Goal: Task Accomplishment & Management: Use online tool/utility

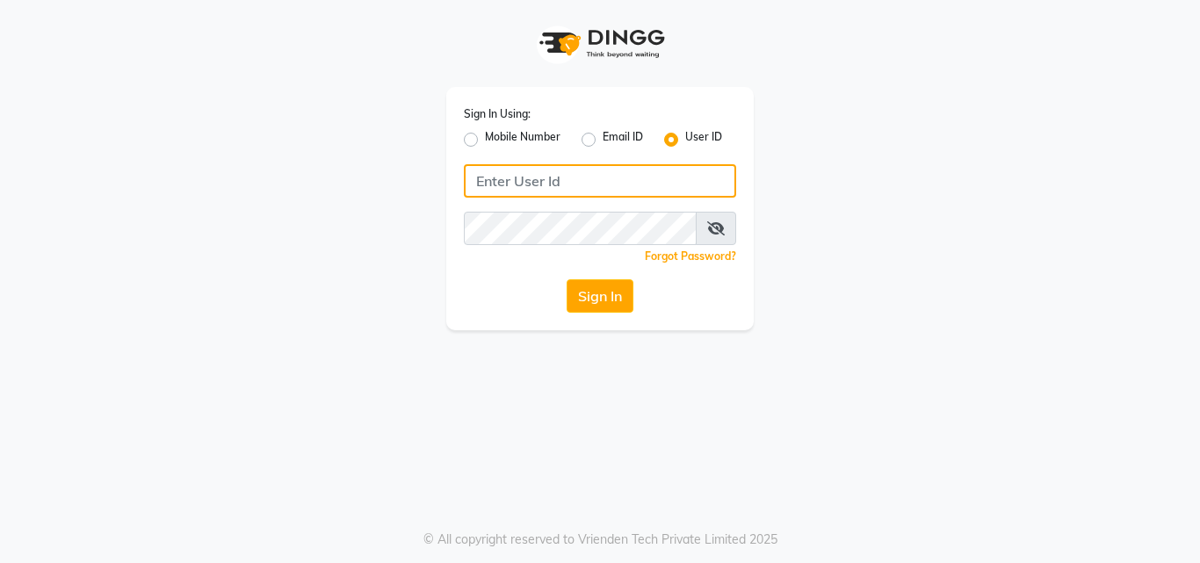
type input "9899947210"
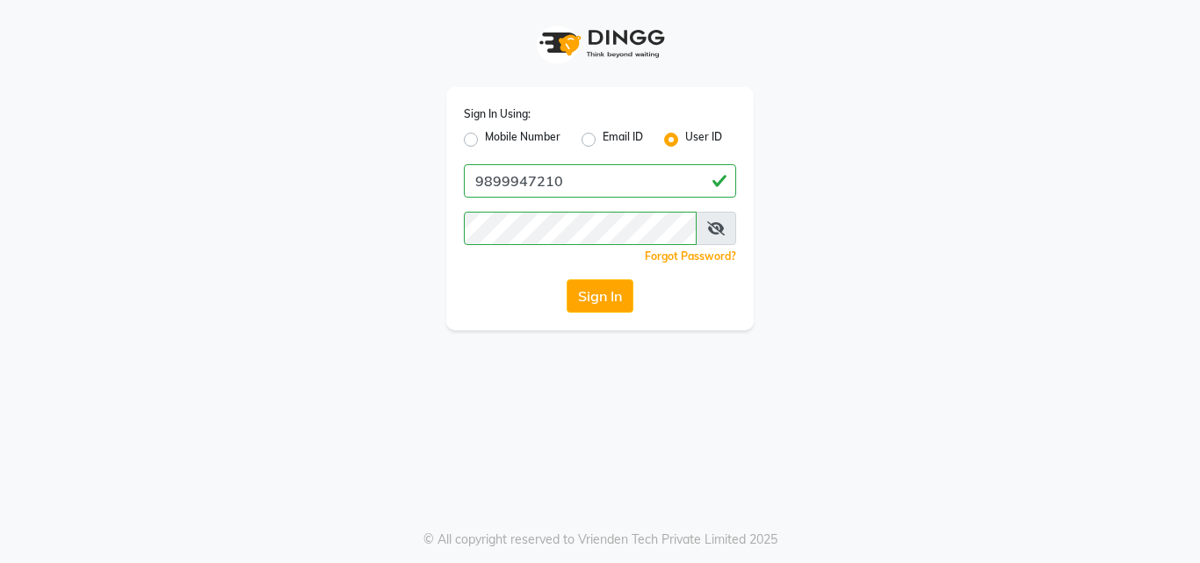
click at [485, 142] on label "Mobile Number" at bounding box center [523, 139] width 76 height 21
click at [485, 141] on input "Mobile Number" at bounding box center [490, 134] width 11 height 11
radio input "true"
radio input "false"
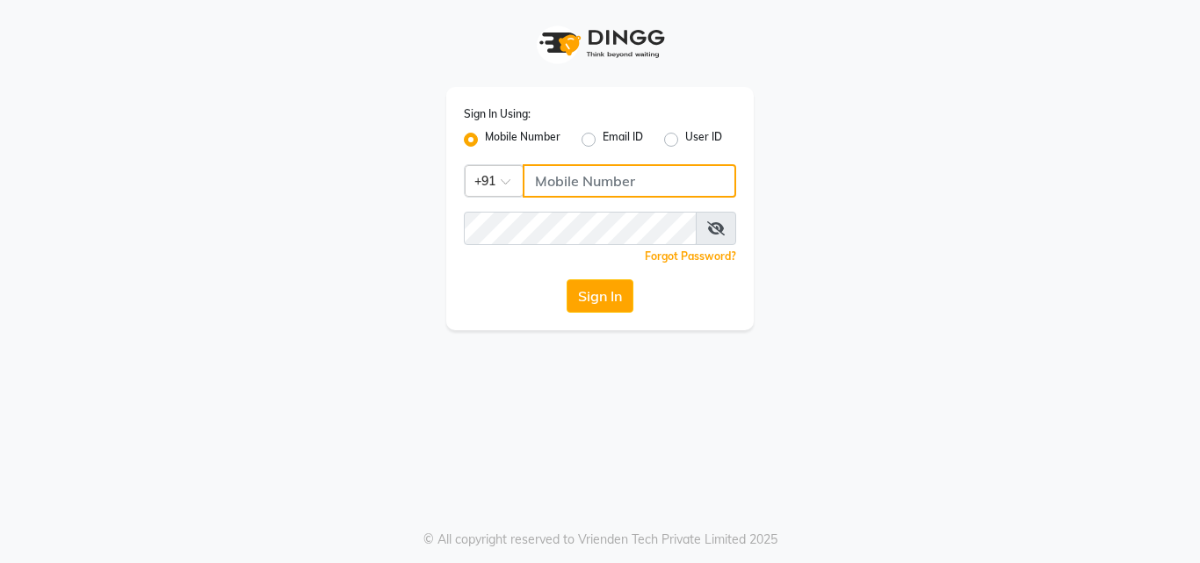
click at [557, 178] on input "Username" at bounding box center [629, 180] width 213 height 33
type input "9899947210"
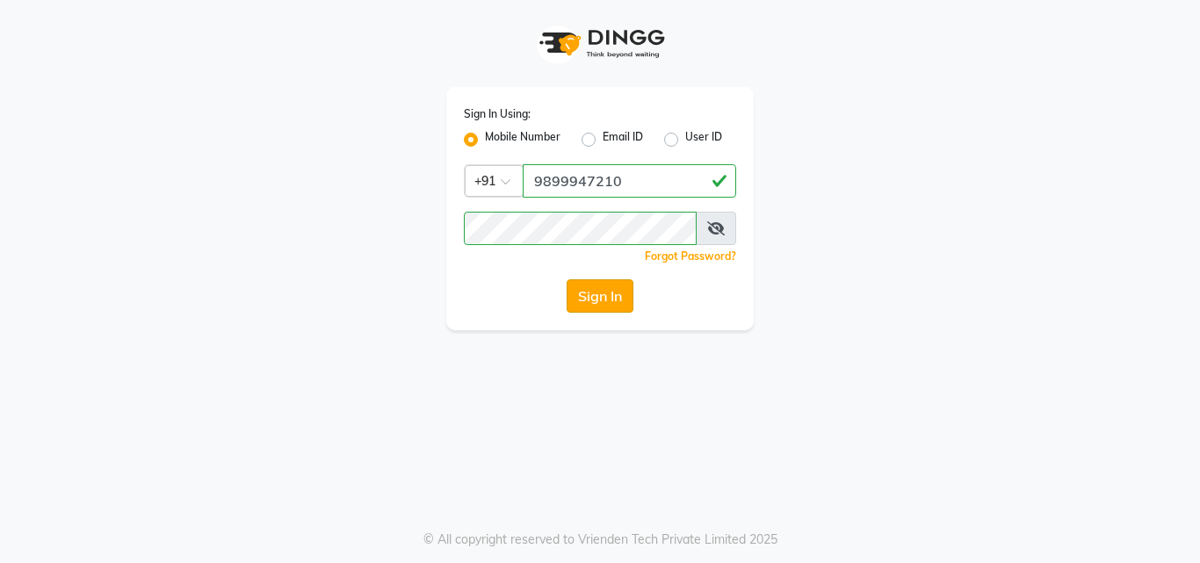
click at [595, 293] on button "Sign In" at bounding box center [600, 295] width 67 height 33
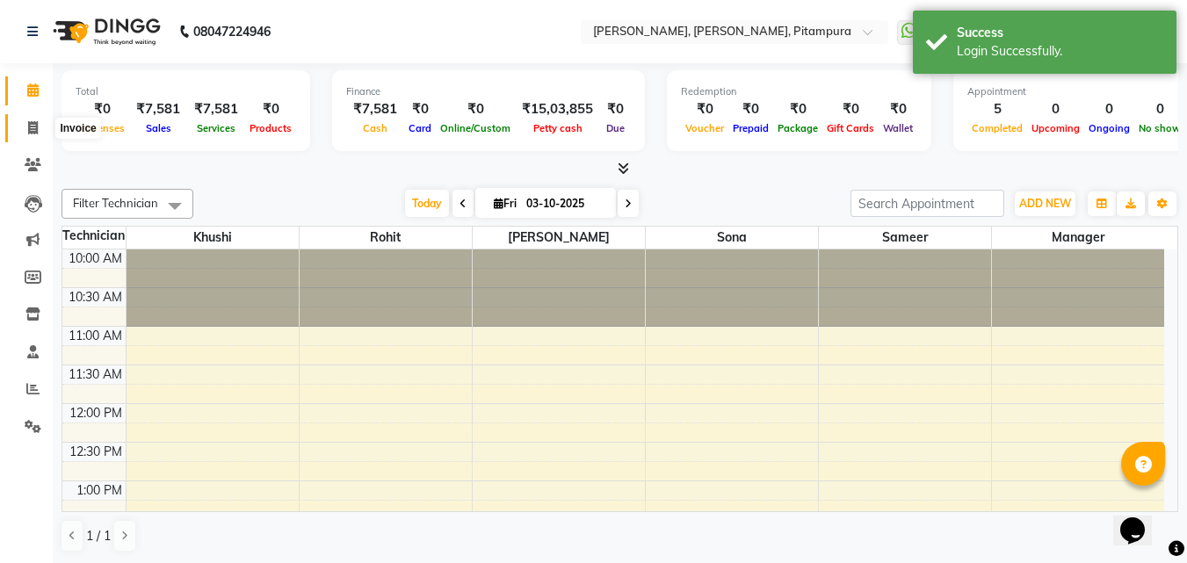
click at [30, 129] on icon at bounding box center [33, 127] width 10 height 13
select select "service"
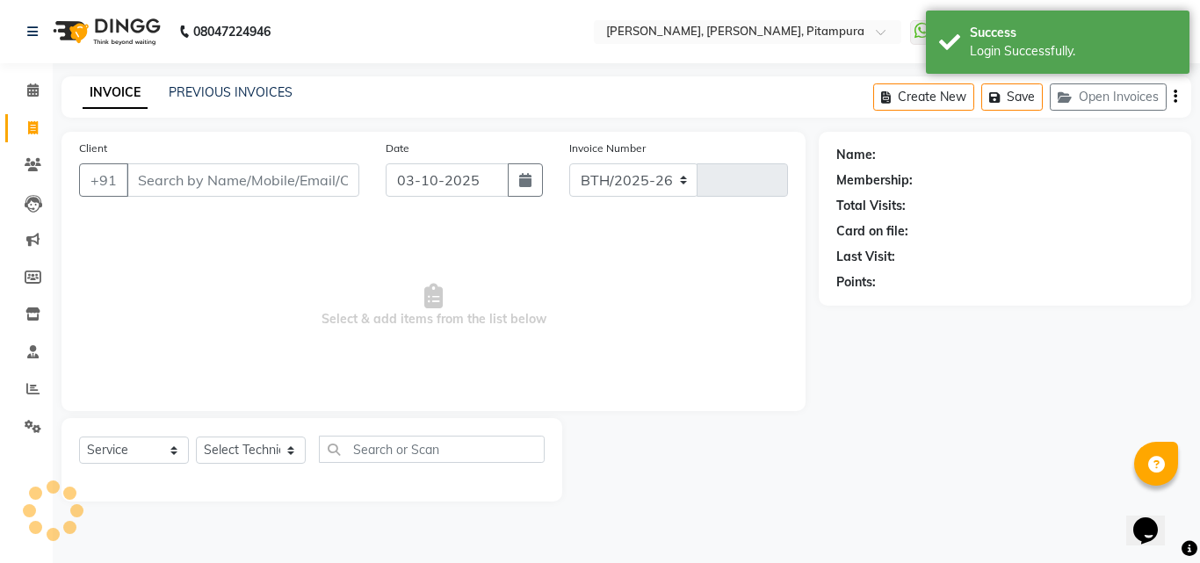
select select "4953"
type input "0554"
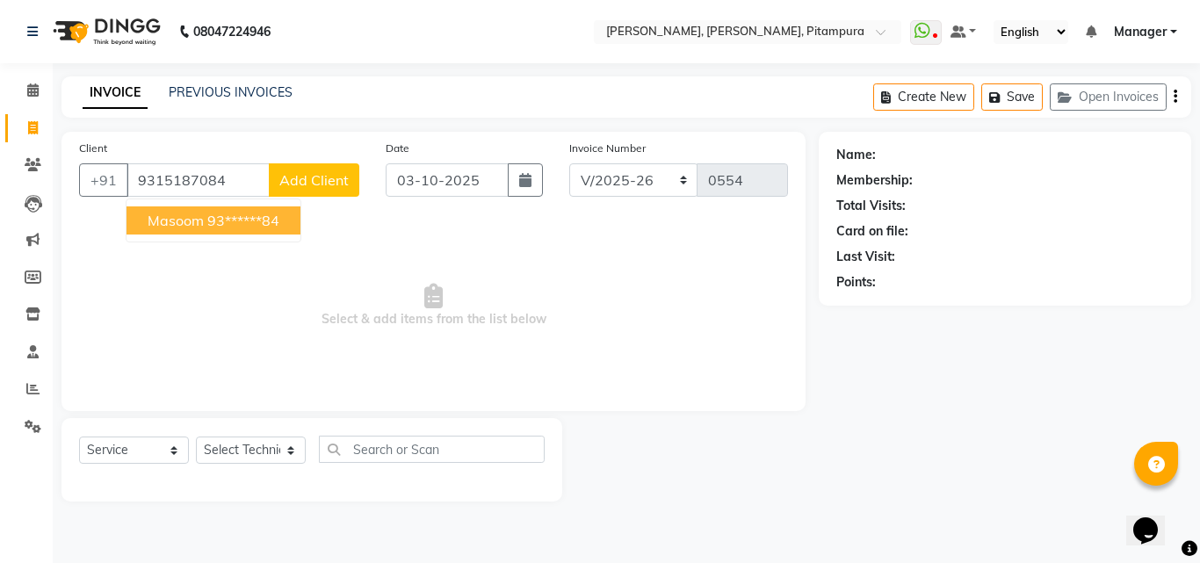
click at [208, 219] on ngb-highlight "93******84" at bounding box center [243, 221] width 72 height 18
type input "93******84"
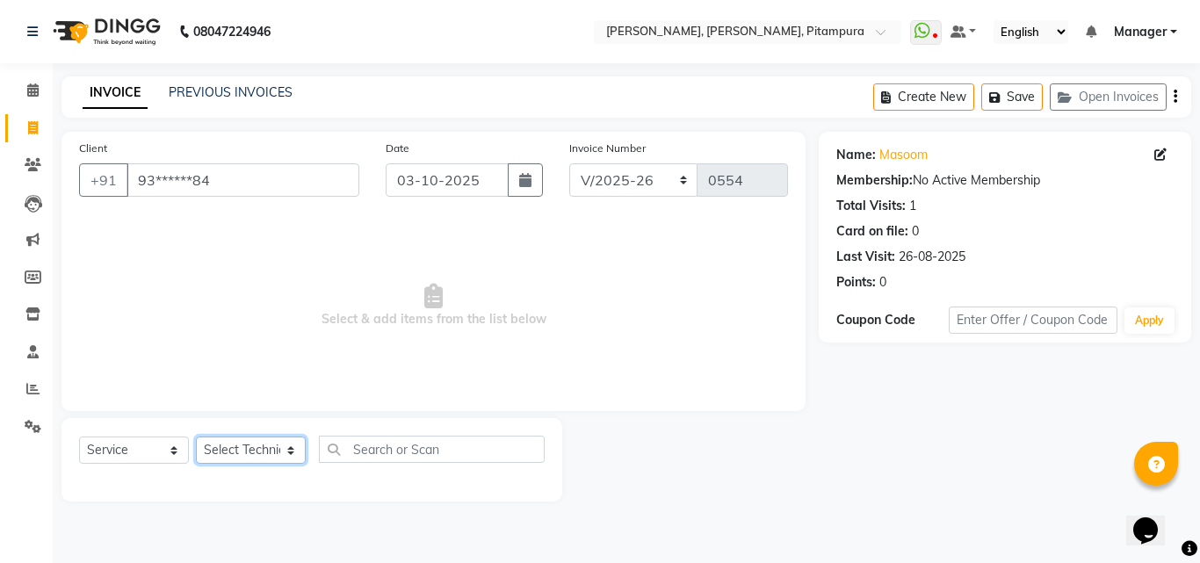
click at [221, 455] on select "Select Technician Khushi Manager [PERSON_NAME] [PERSON_NAME]" at bounding box center [251, 450] width 110 height 27
select select "91737"
click at [196, 437] on select "Select Technician Khushi Manager [PERSON_NAME] [PERSON_NAME]" at bounding box center [251, 450] width 110 height 27
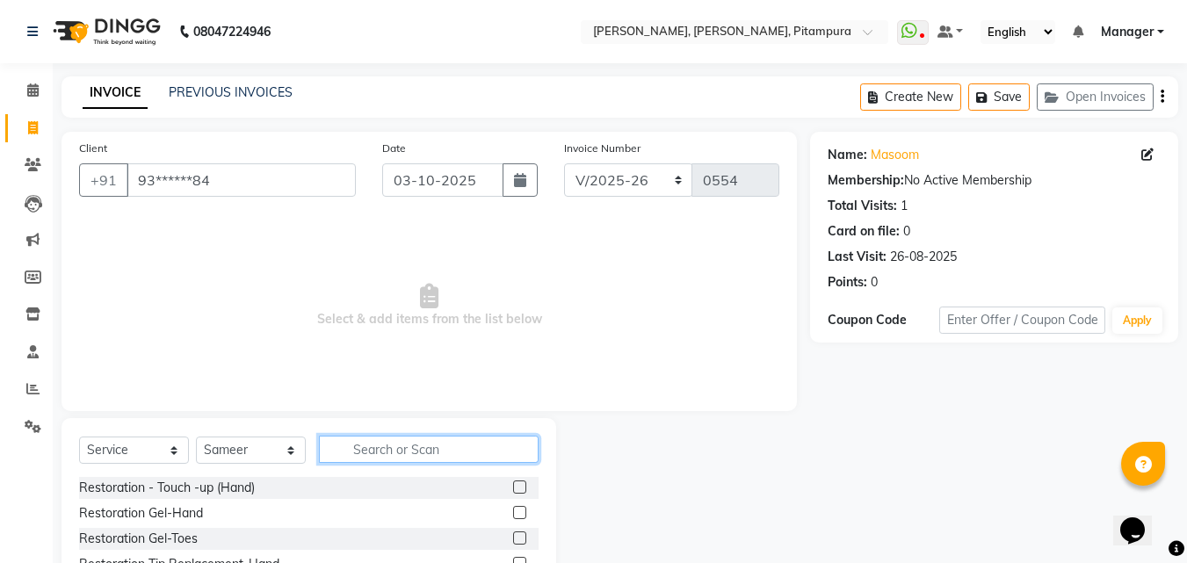
click at [359, 453] on input "text" at bounding box center [429, 449] width 220 height 27
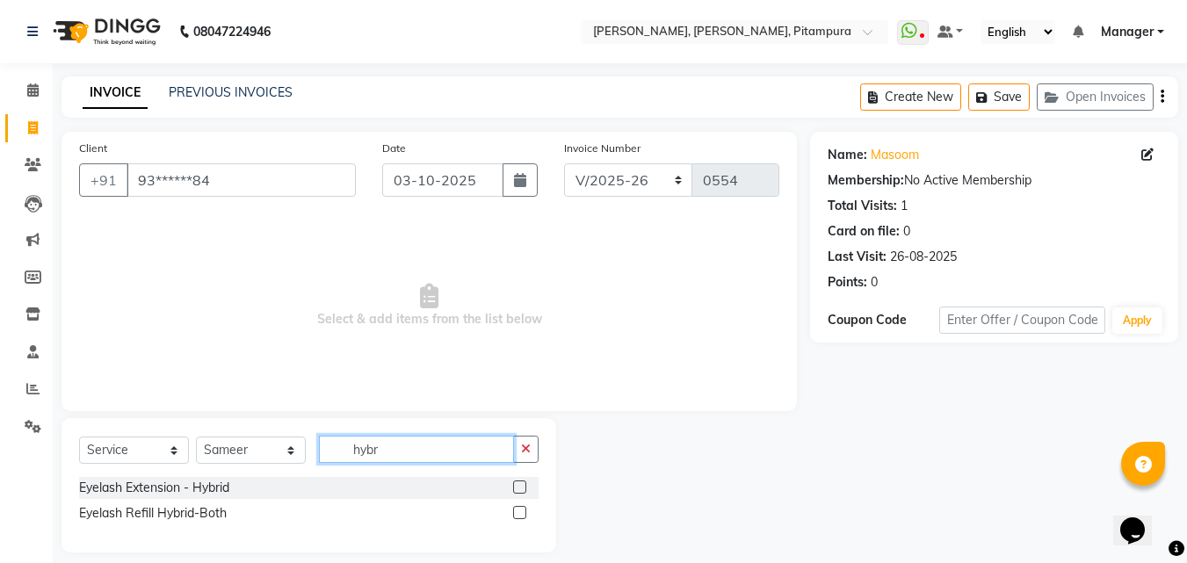
type input "hybr"
click at [522, 484] on label at bounding box center [519, 487] width 13 height 13
click at [522, 484] on input "checkbox" at bounding box center [518, 487] width 11 height 11
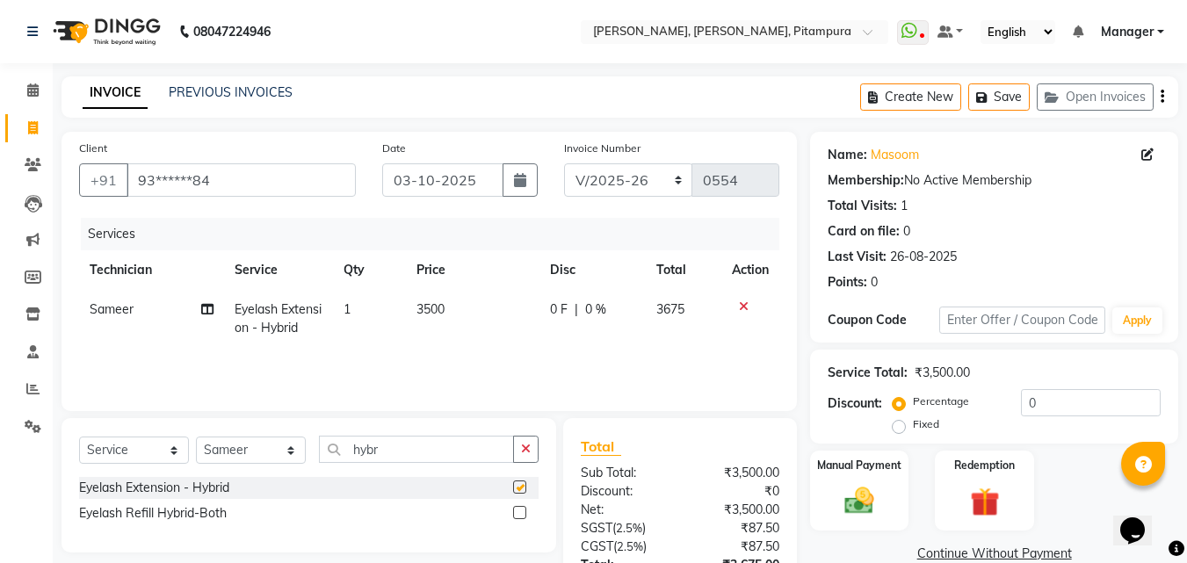
checkbox input "false"
click at [444, 302] on span "3500" at bounding box center [430, 309] width 28 height 16
select select "91737"
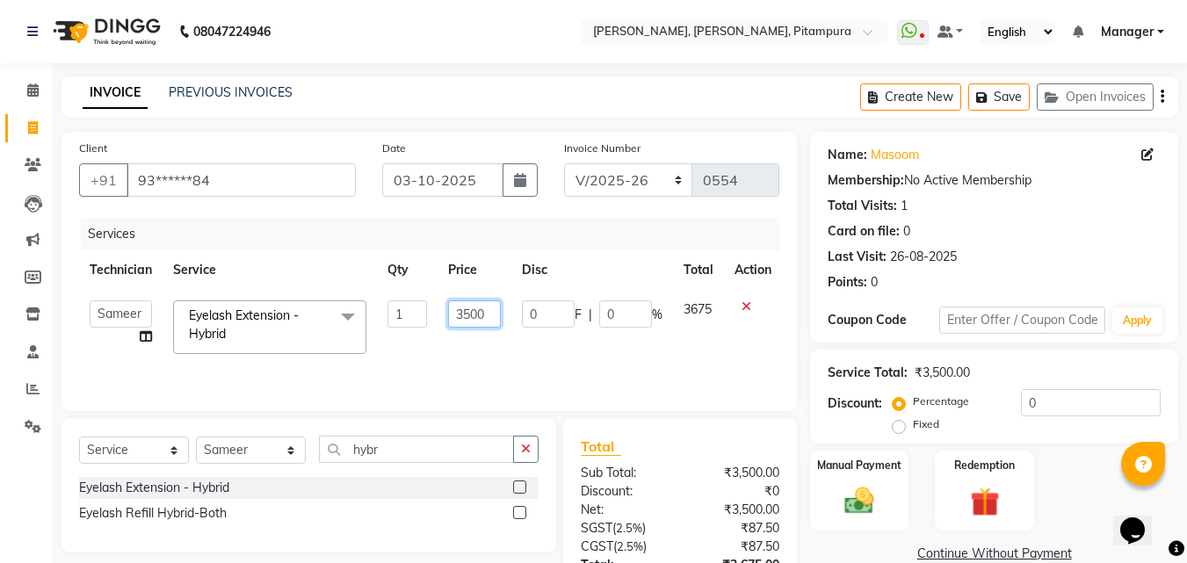
click at [492, 312] on input "3500" at bounding box center [474, 313] width 53 height 27
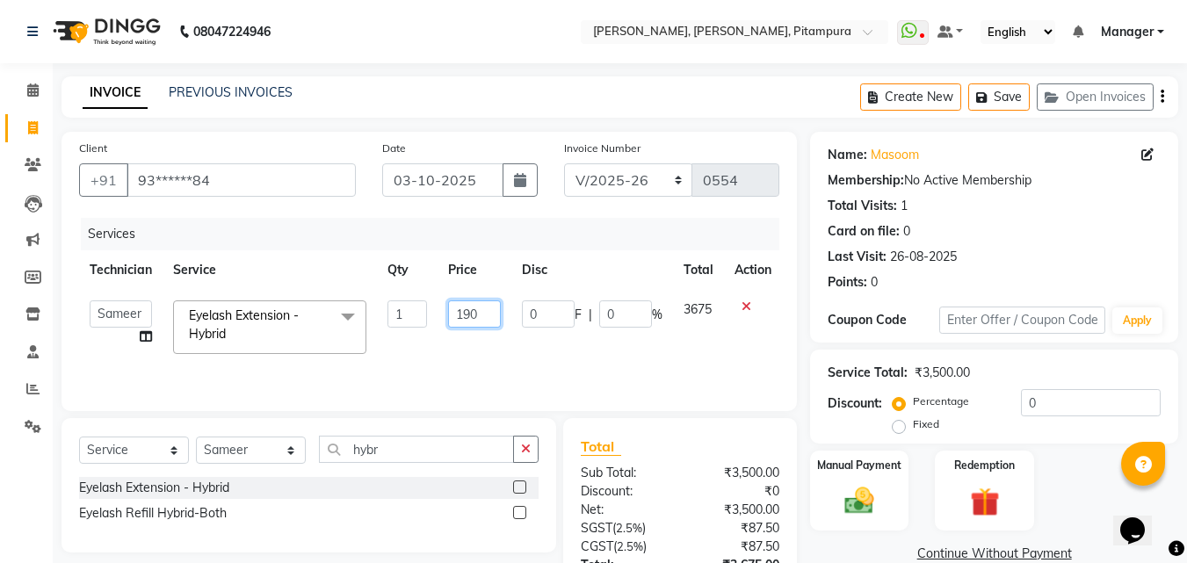
type input "1900"
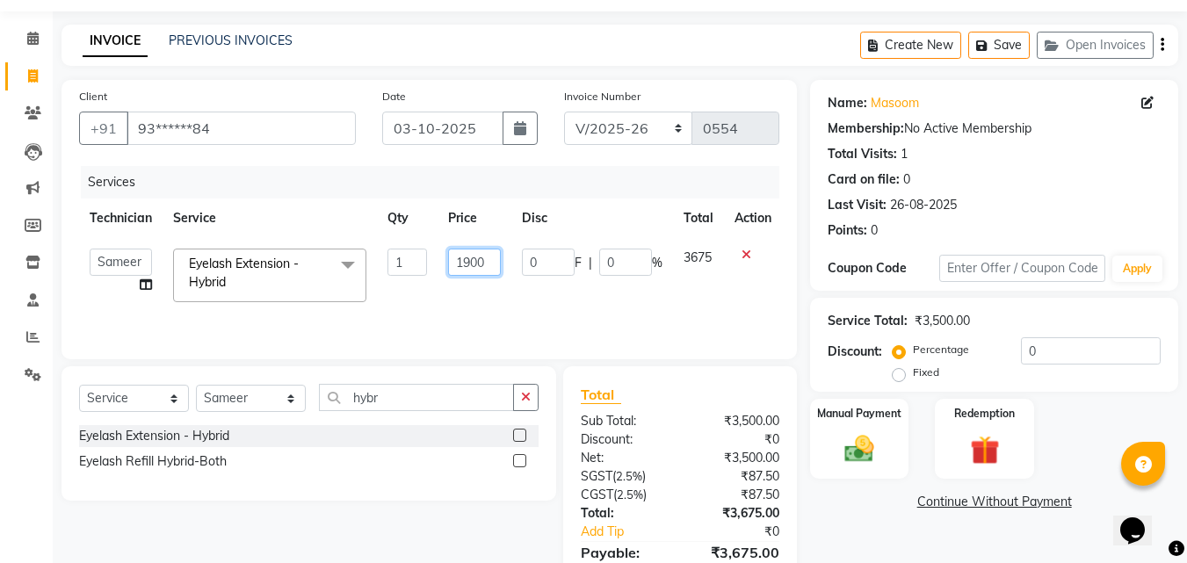
scroll to position [70, 0]
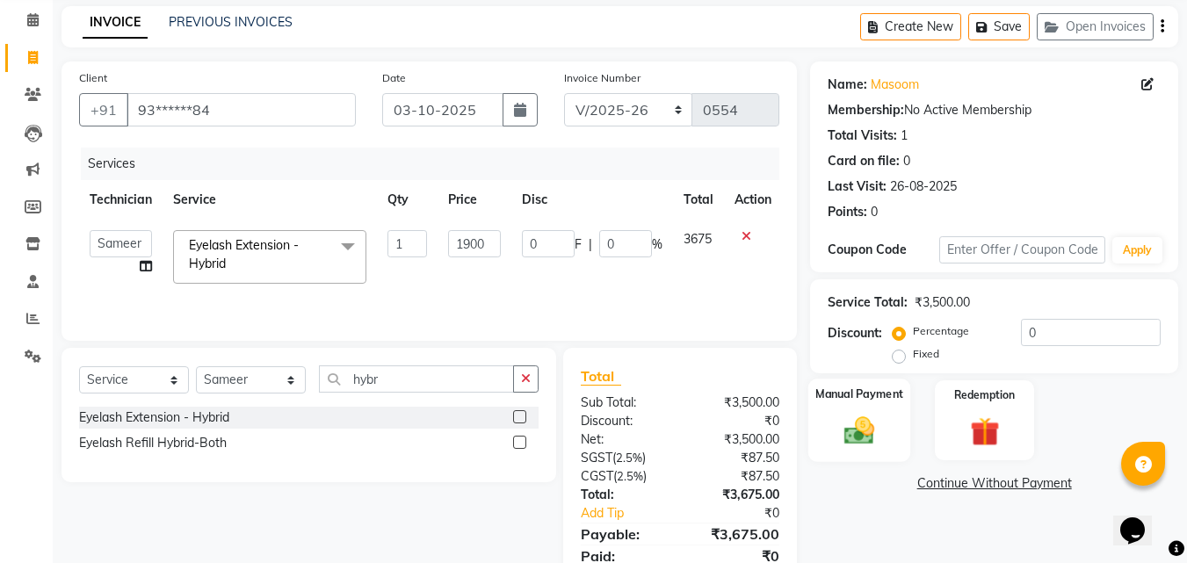
click at [878, 401] on label "Manual Payment" at bounding box center [859, 394] width 88 height 17
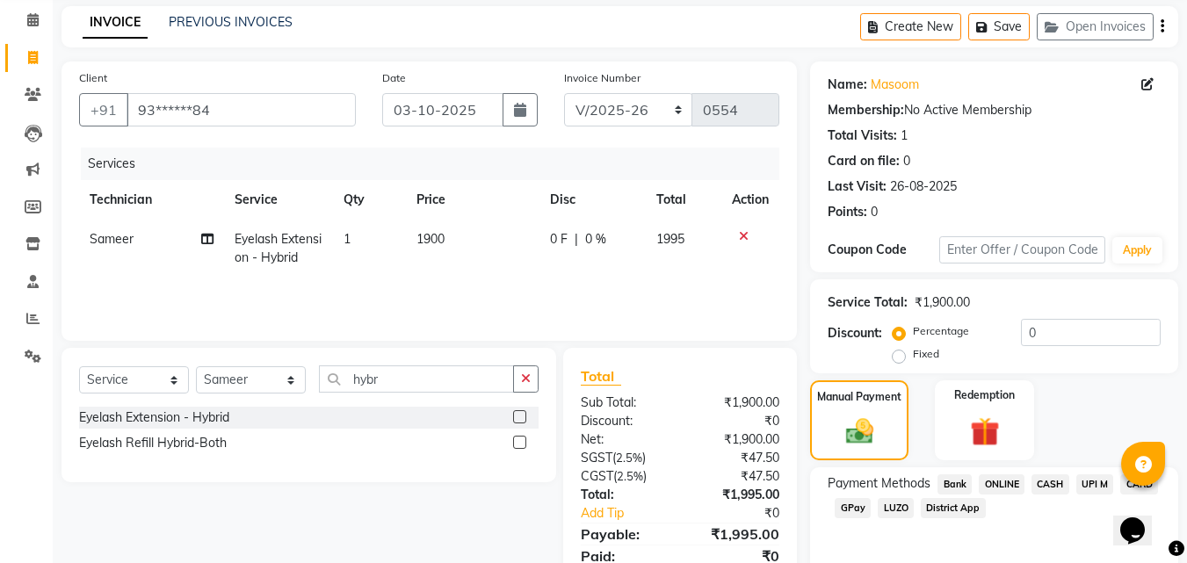
click at [1099, 481] on span "UPI M" at bounding box center [1095, 484] width 38 height 20
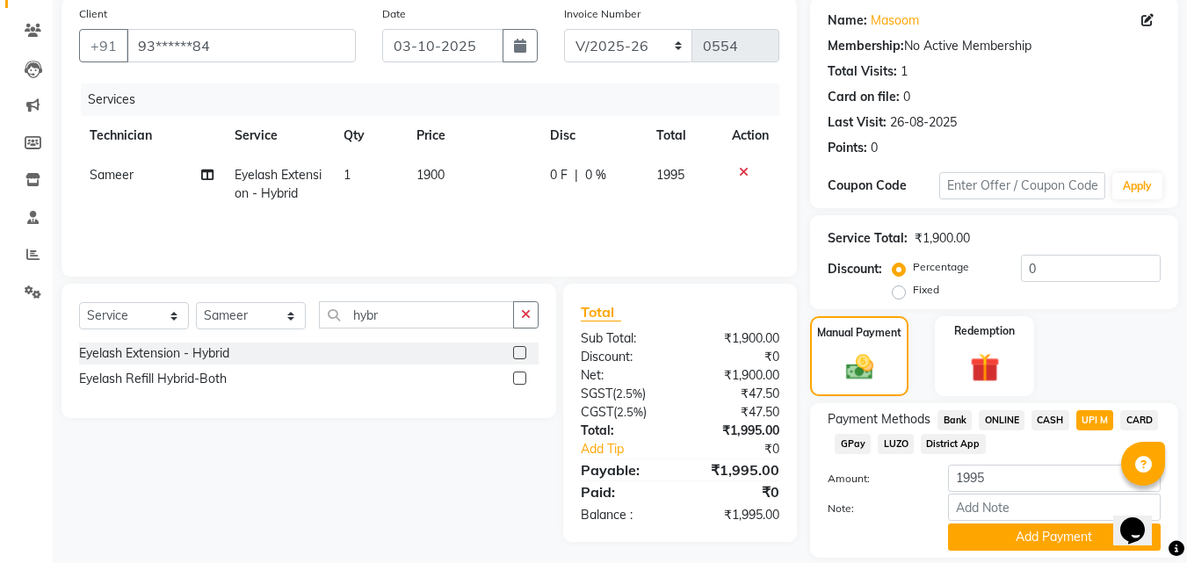
scroll to position [192, 0]
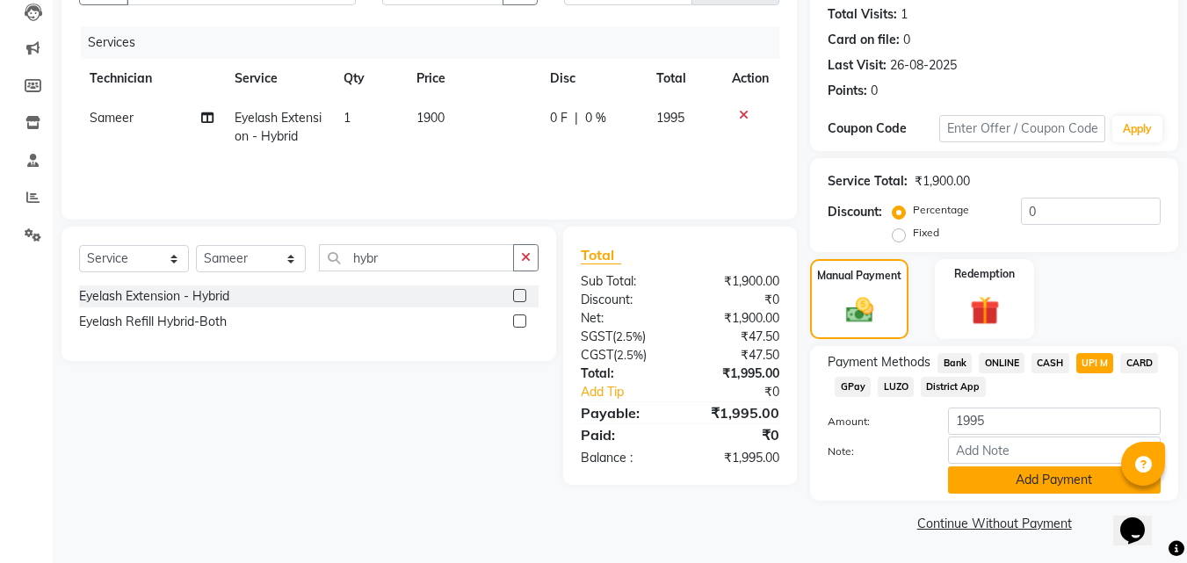
click at [990, 483] on button "Add Payment" at bounding box center [1054, 479] width 213 height 27
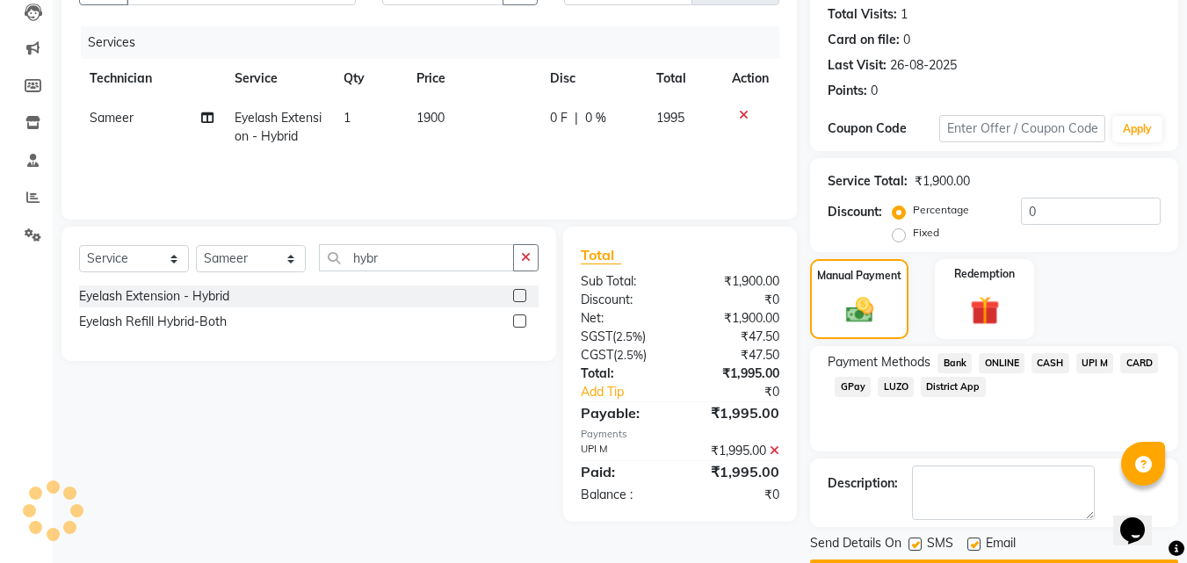
scroll to position [242, 0]
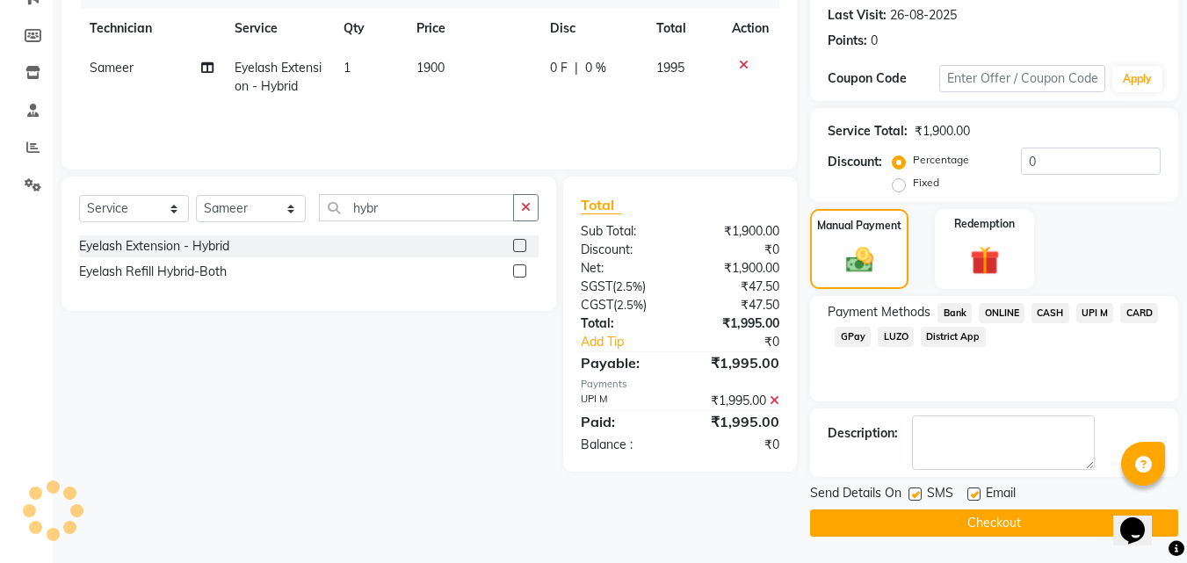
click at [1041, 522] on button "Checkout" at bounding box center [994, 523] width 368 height 27
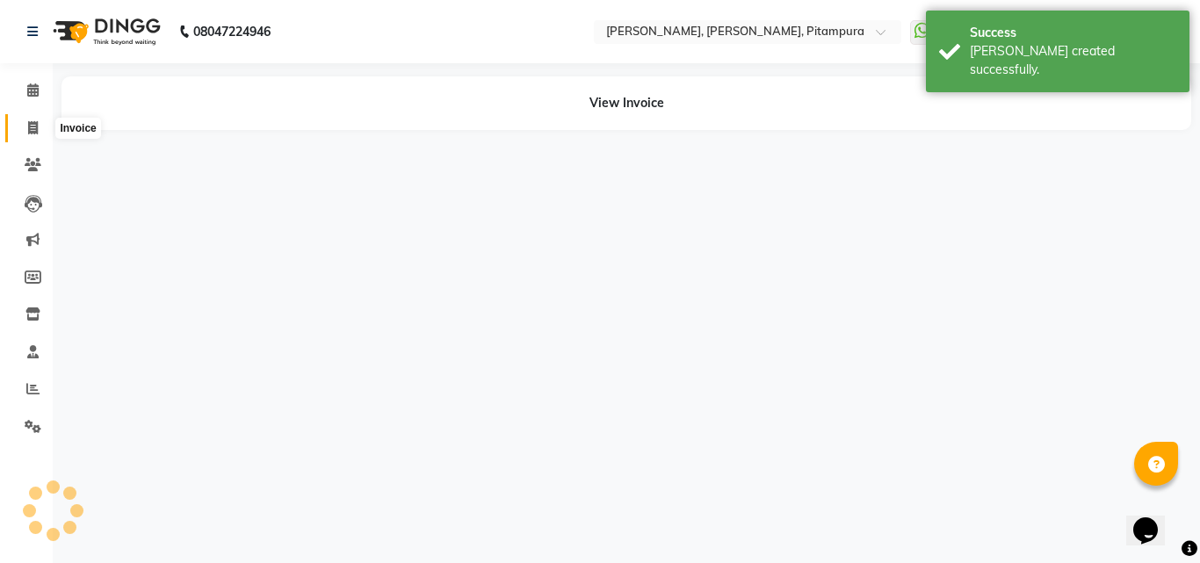
click at [33, 119] on span at bounding box center [33, 129] width 31 height 20
select select "service"
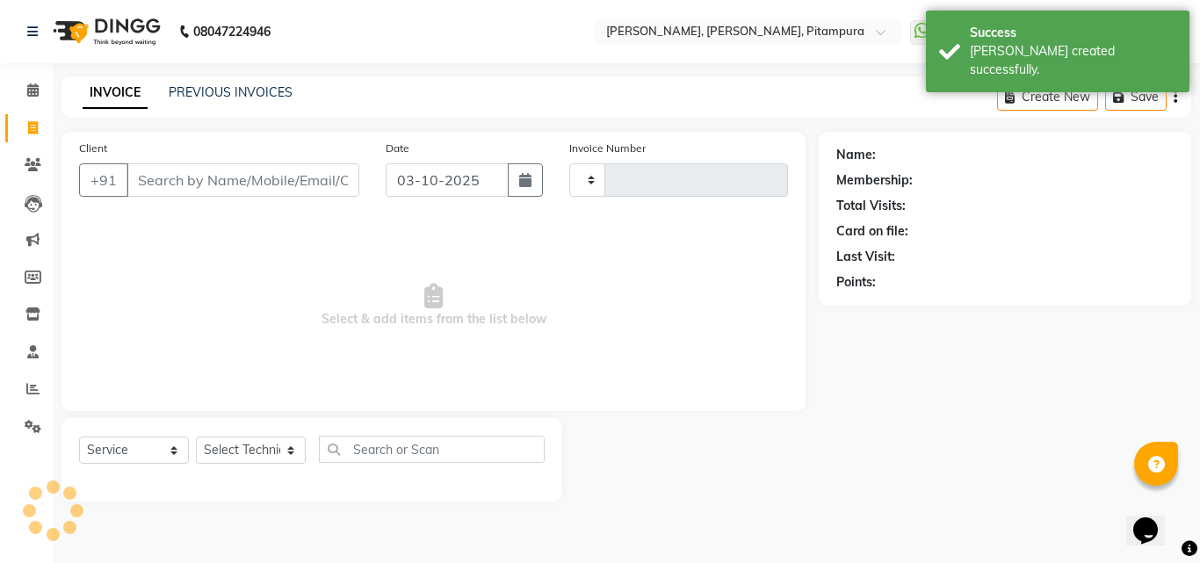
type input "0555"
select select "4953"
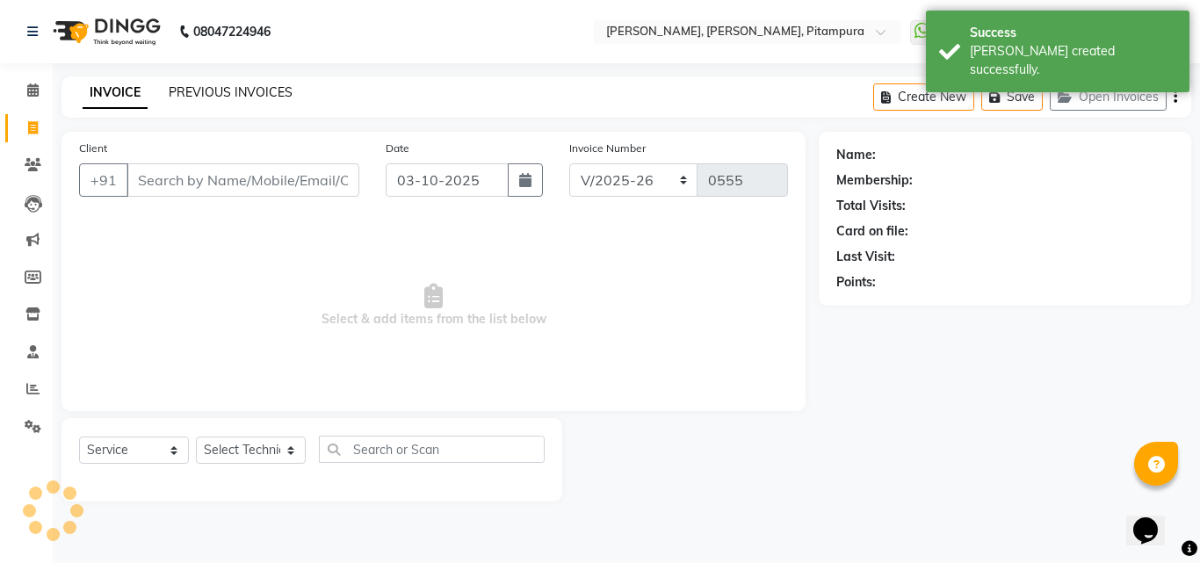
click at [221, 93] on link "PREVIOUS INVOICES" at bounding box center [231, 92] width 124 height 16
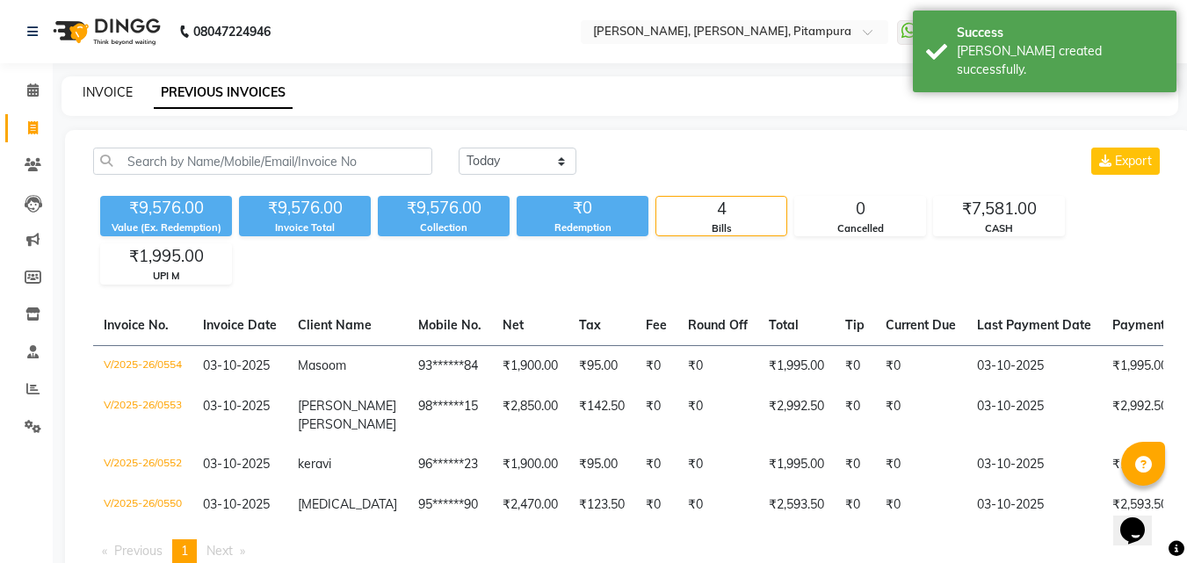
click at [105, 86] on link "INVOICE" at bounding box center [108, 92] width 50 height 16
select select "service"
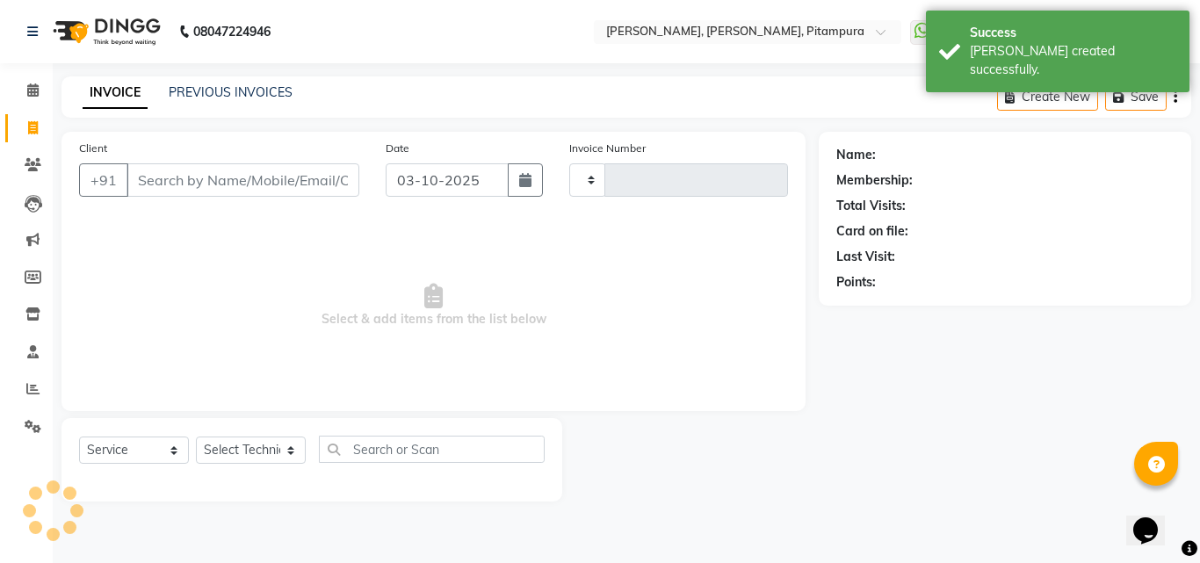
type input "0555"
select select "4953"
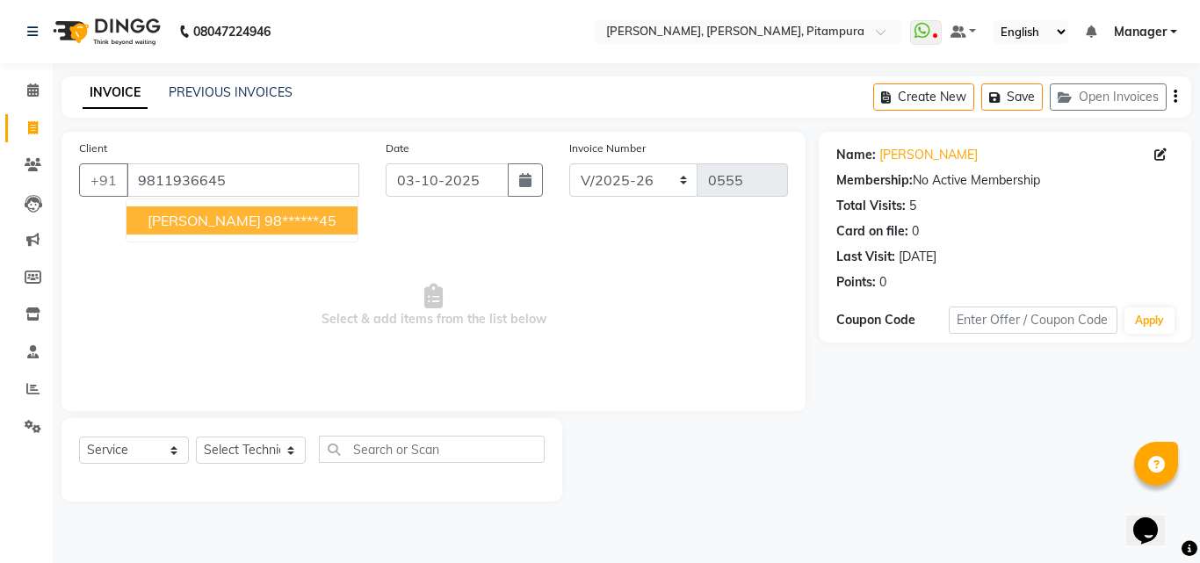
click at [184, 220] on span "[PERSON_NAME]" at bounding box center [204, 221] width 113 height 18
type input "98******45"
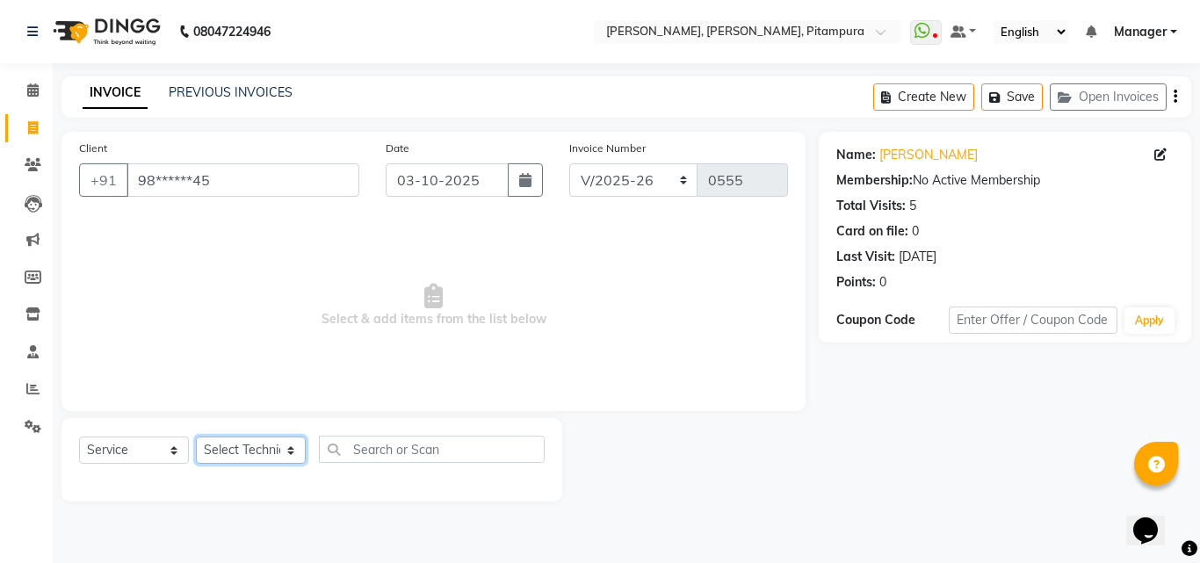
click at [256, 443] on select "Select Technician Khushi Manager [PERSON_NAME] [PERSON_NAME]" at bounding box center [251, 450] width 110 height 27
select select "79603"
click at [196, 437] on select "Select Technician Khushi Manager [PERSON_NAME] [PERSON_NAME]" at bounding box center [251, 450] width 110 height 27
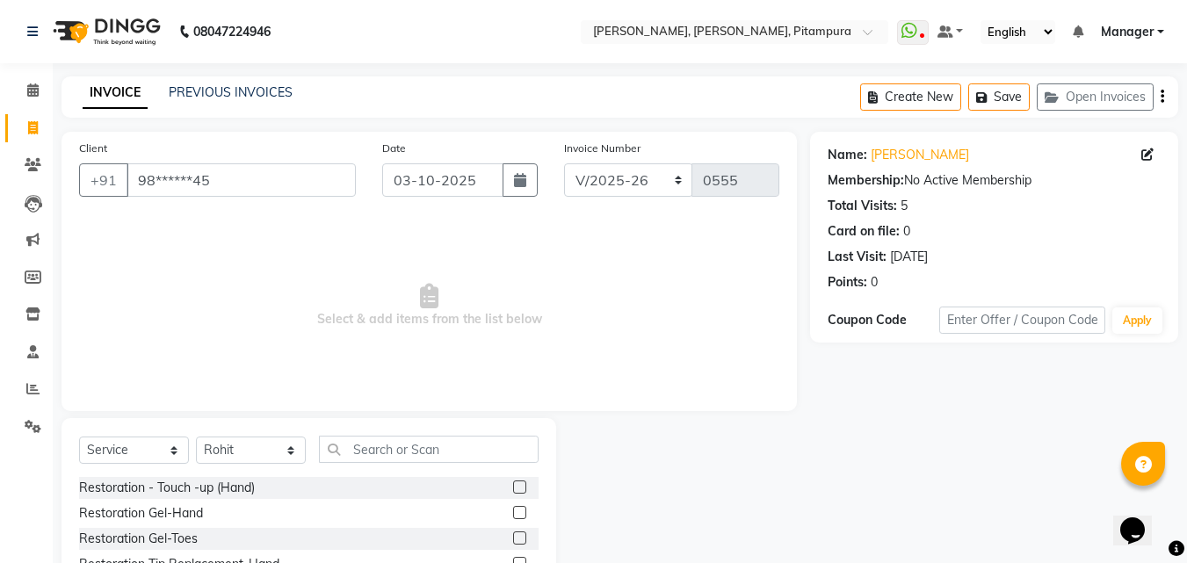
click at [513, 535] on label at bounding box center [519, 537] width 13 height 13
click at [513, 535] on input "checkbox" at bounding box center [518, 538] width 11 height 11
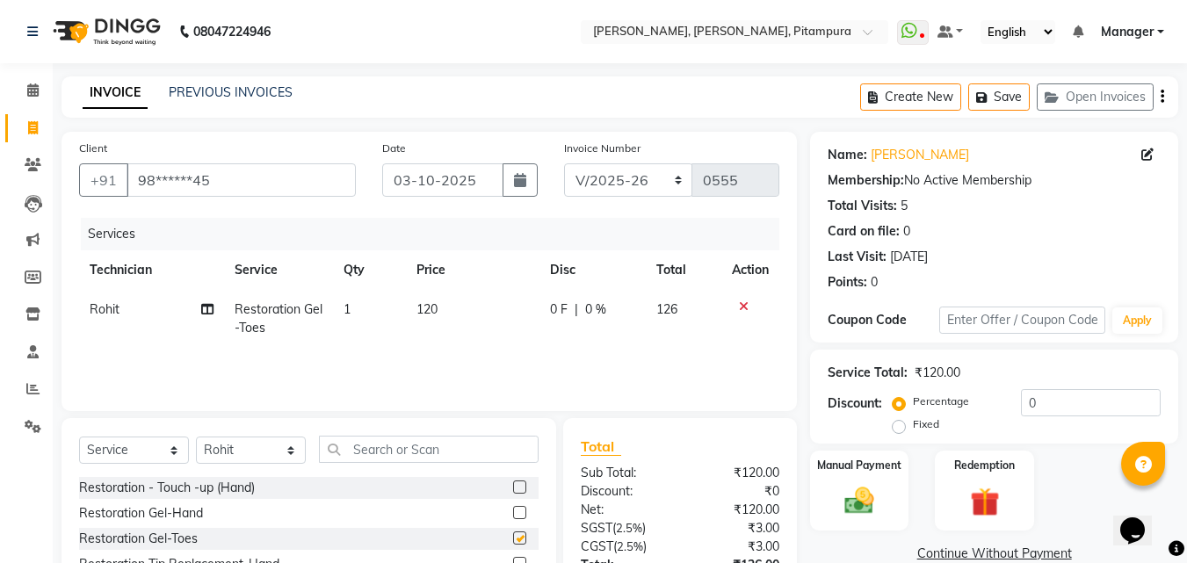
checkbox input "false"
click at [436, 309] on span "120" at bounding box center [426, 309] width 21 height 16
select select "79603"
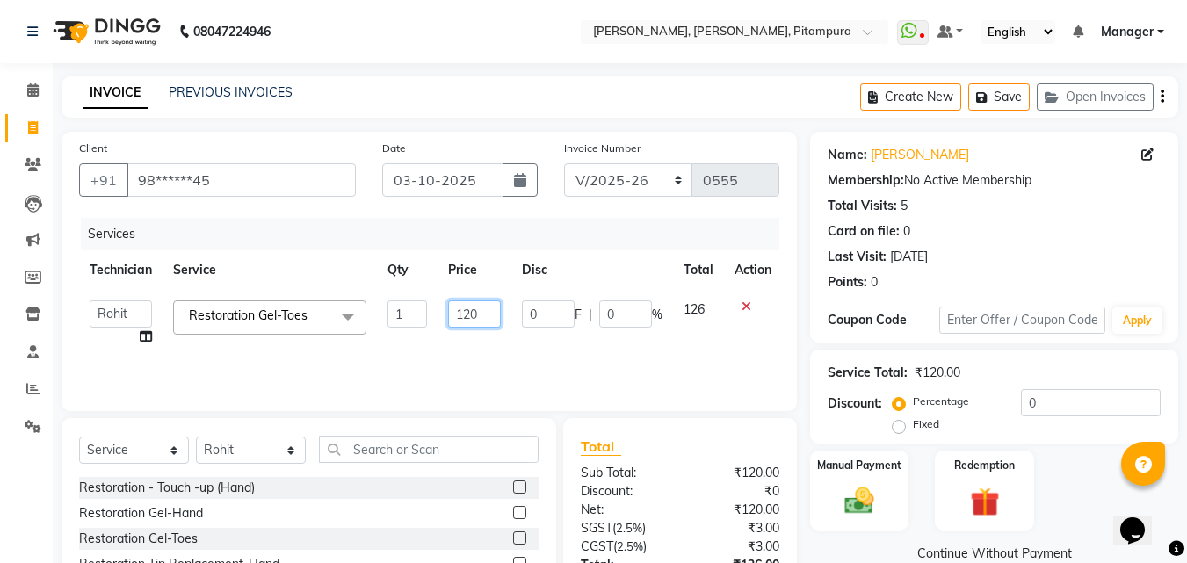
click at [479, 313] on input "120" at bounding box center [474, 313] width 53 height 27
type input "1"
type input "1400"
click at [239, 448] on select "Select Technician Khushi Manager [PERSON_NAME] [PERSON_NAME]" at bounding box center [251, 450] width 110 height 27
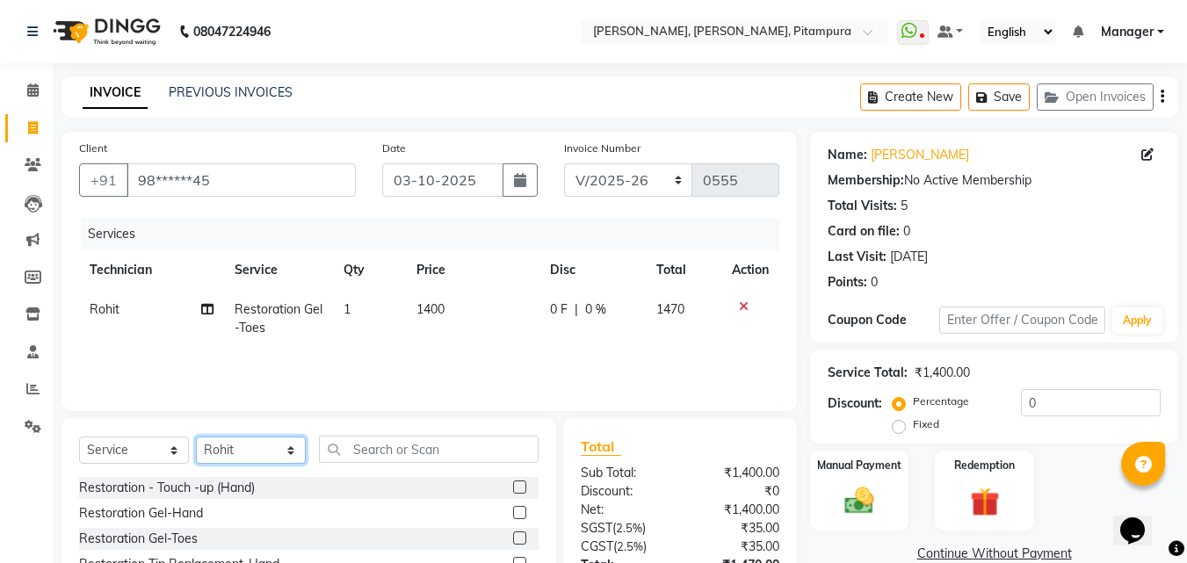
select select "79602"
click at [196, 437] on select "Select Technician Khushi Manager [PERSON_NAME] [PERSON_NAME]" at bounding box center [251, 450] width 110 height 27
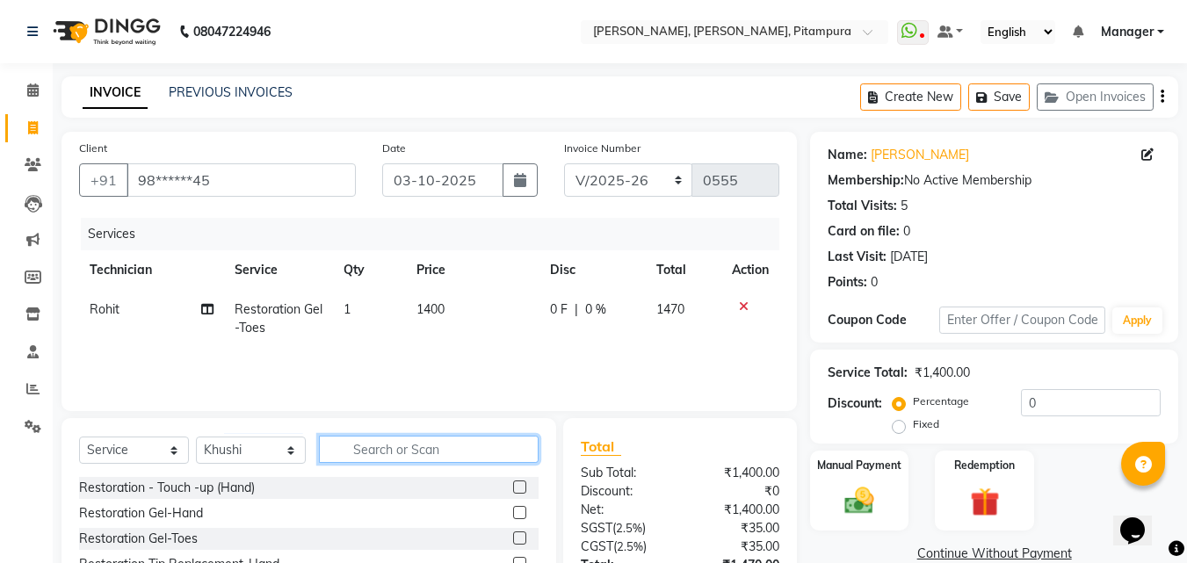
click at [440, 452] on input "text" at bounding box center [429, 449] width 220 height 27
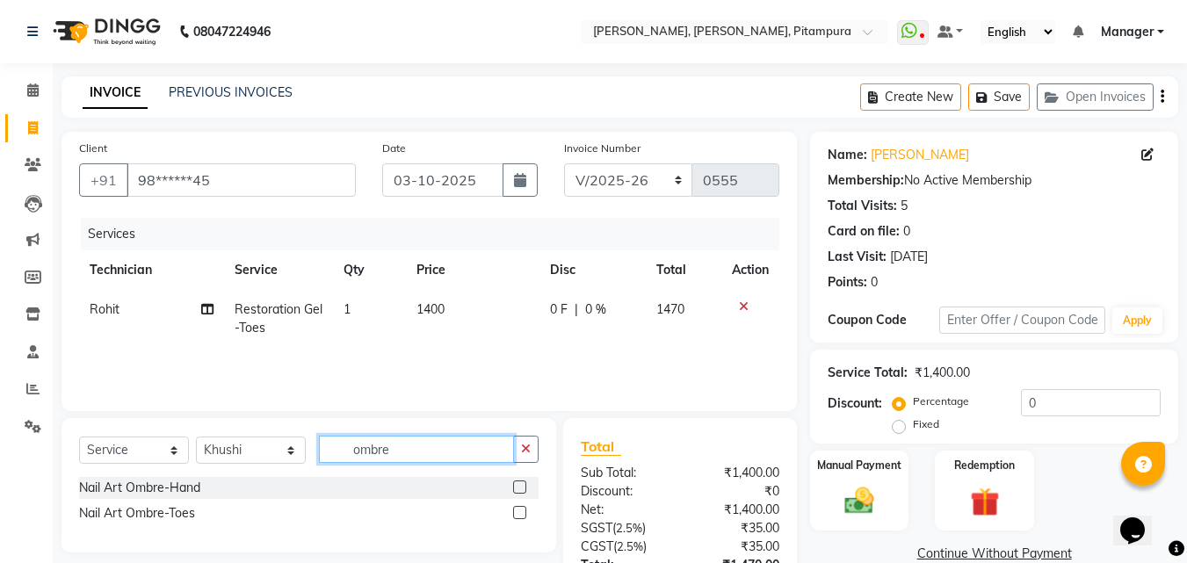
type input "ombre"
click at [514, 487] on label at bounding box center [519, 487] width 13 height 13
click at [514, 487] on input "checkbox" at bounding box center [518, 487] width 11 height 11
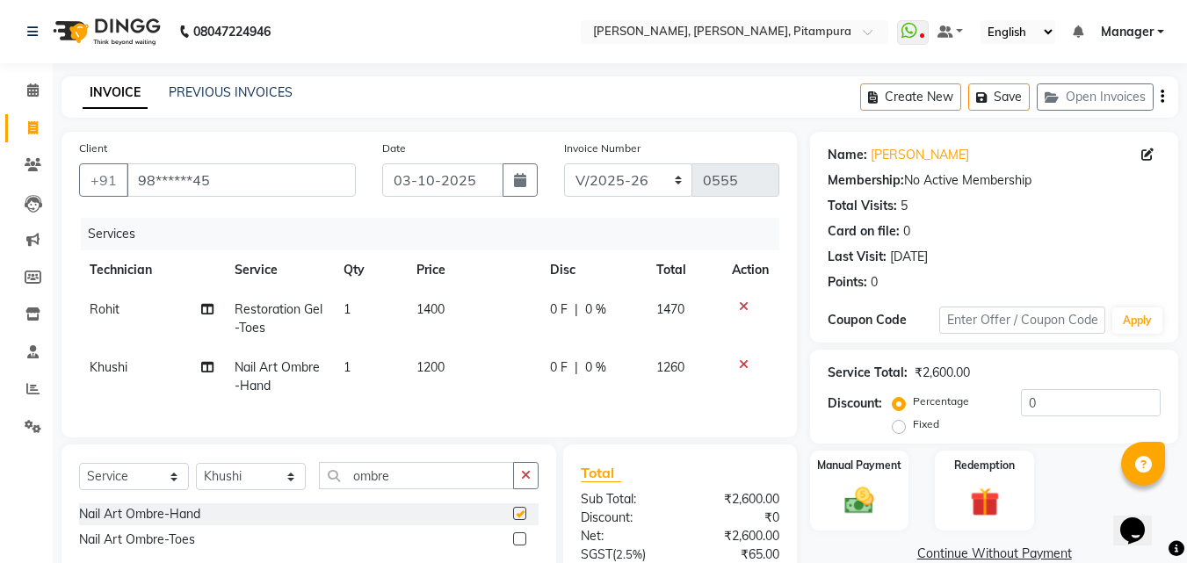
checkbox input "false"
click at [442, 364] on span "1200" at bounding box center [430, 367] width 28 height 16
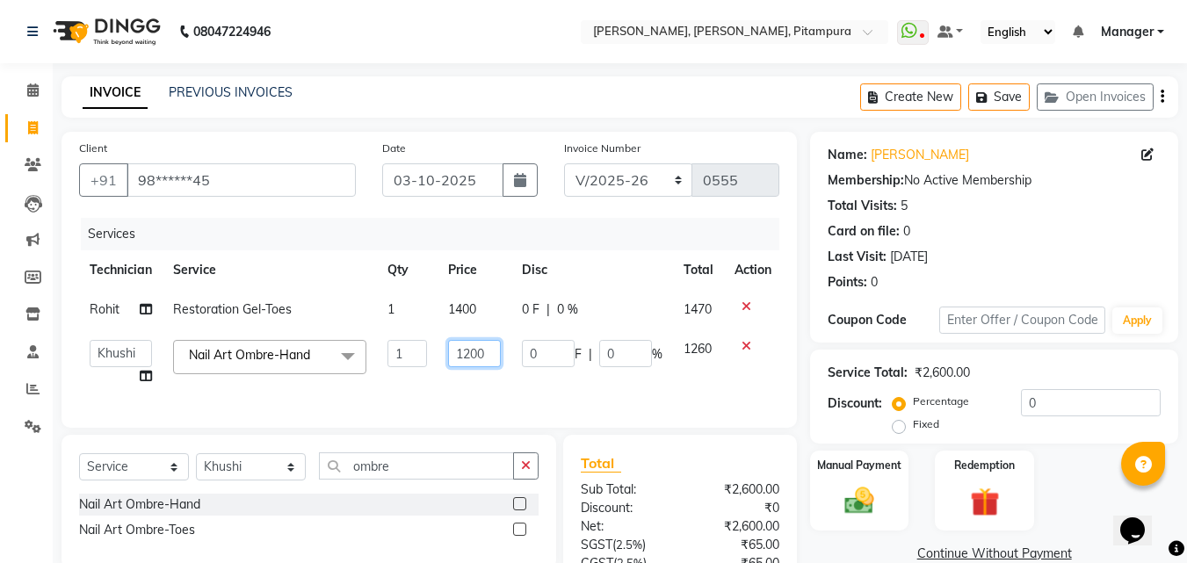
click at [480, 356] on input "1200" at bounding box center [474, 353] width 53 height 27
click at [487, 354] on input "1200" at bounding box center [474, 353] width 53 height 27
type input "1500"
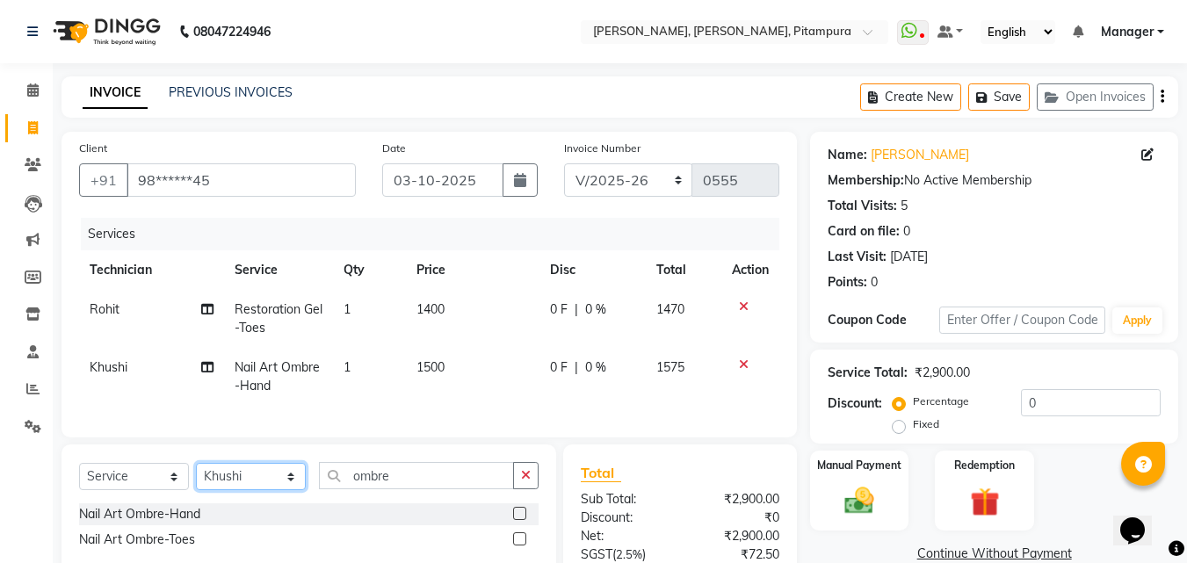
click at [242, 485] on select "Select Technician Khushi Manager [PERSON_NAME] [PERSON_NAME]" at bounding box center [251, 476] width 110 height 27
select select "79603"
click at [196, 476] on select "Select Technician Khushi Manager [PERSON_NAME] [PERSON_NAME]" at bounding box center [251, 476] width 110 height 27
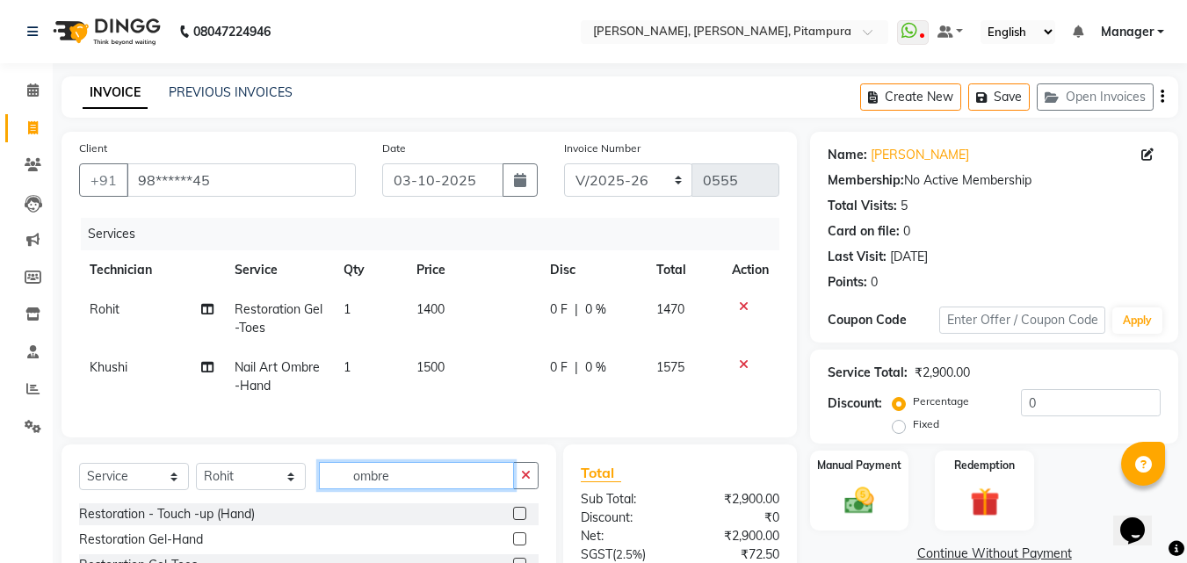
click at [390, 488] on input "ombre" at bounding box center [416, 475] width 195 height 27
click at [397, 489] on input "ombre" at bounding box center [416, 475] width 195 height 27
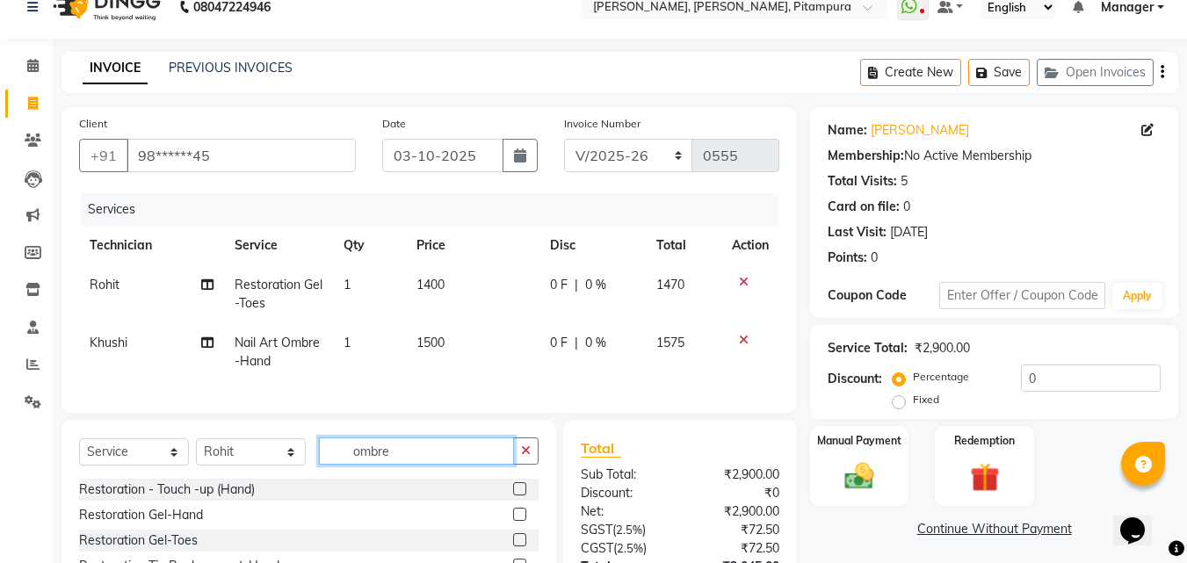
scroll to position [35, 0]
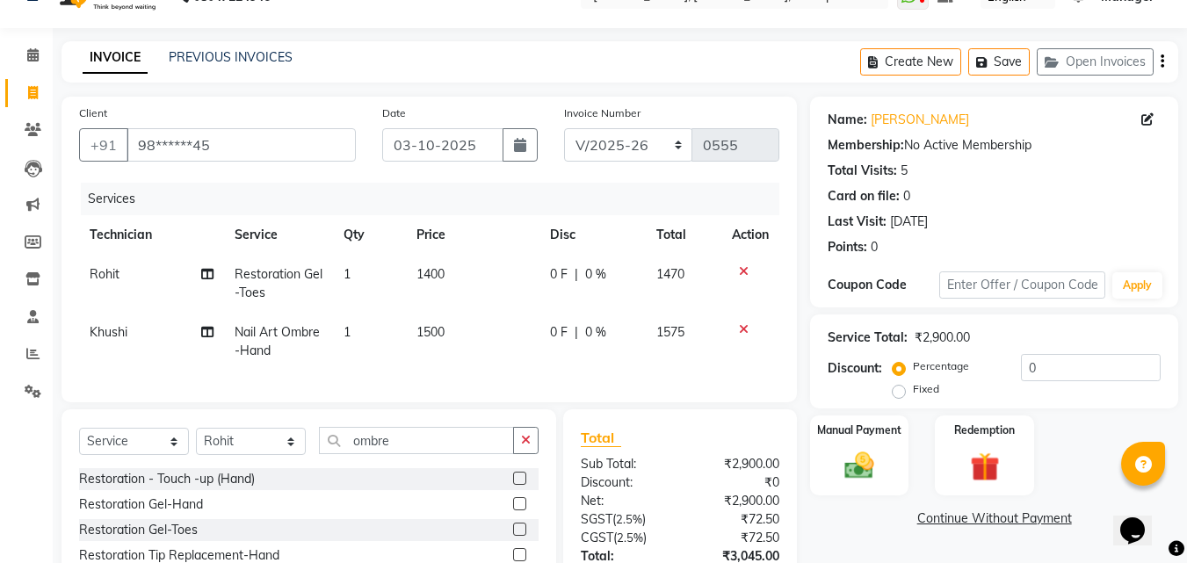
click at [513, 536] on label at bounding box center [519, 529] width 13 height 13
click at [513, 536] on input "checkbox" at bounding box center [518, 529] width 11 height 11
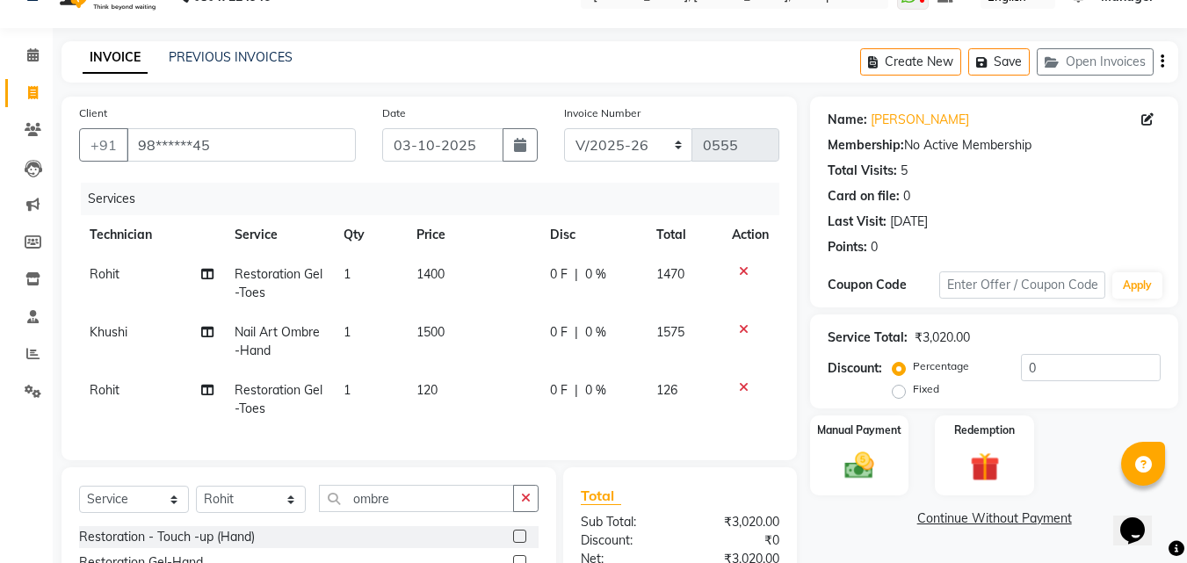
checkbox input "false"
click at [435, 386] on span "120" at bounding box center [426, 390] width 21 height 16
select select "79603"
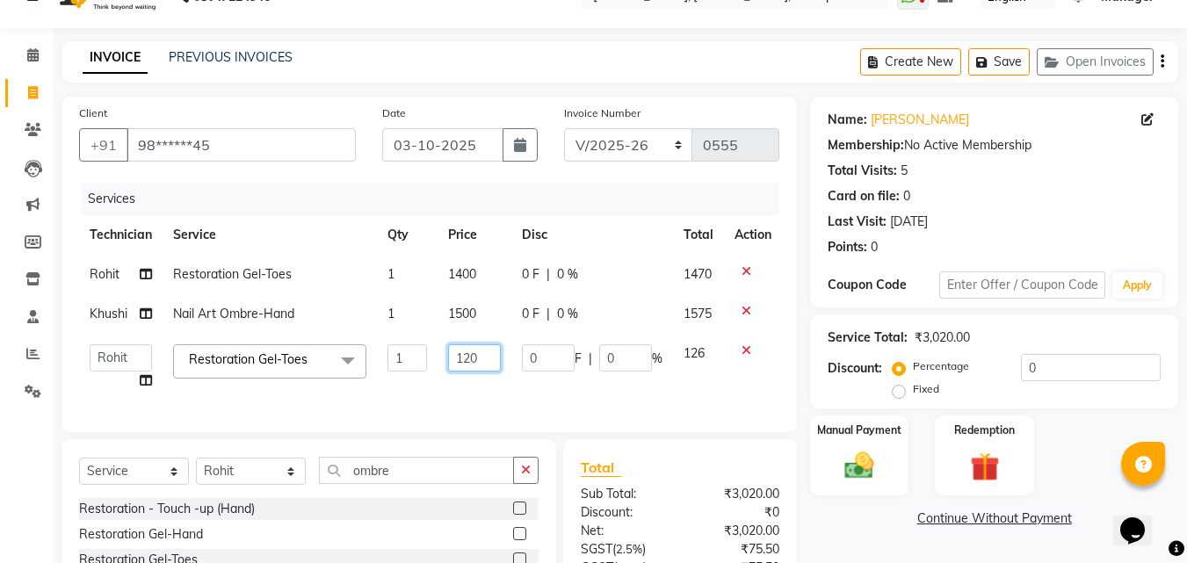
click at [475, 358] on input "120" at bounding box center [474, 357] width 53 height 27
type input "1"
type input "700"
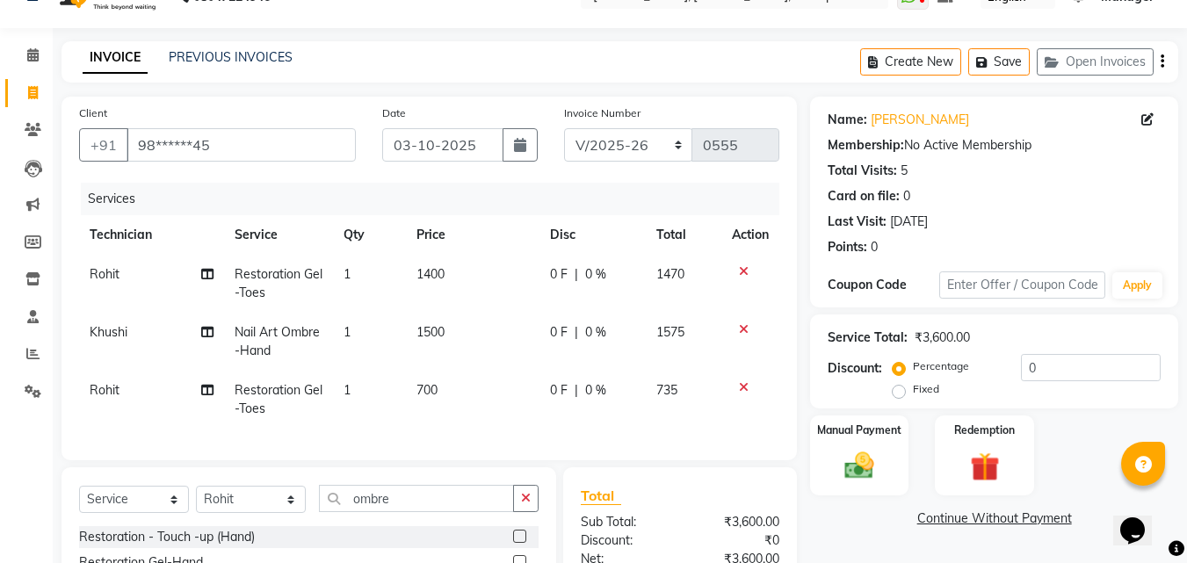
click at [767, 383] on td at bounding box center [750, 400] width 58 height 58
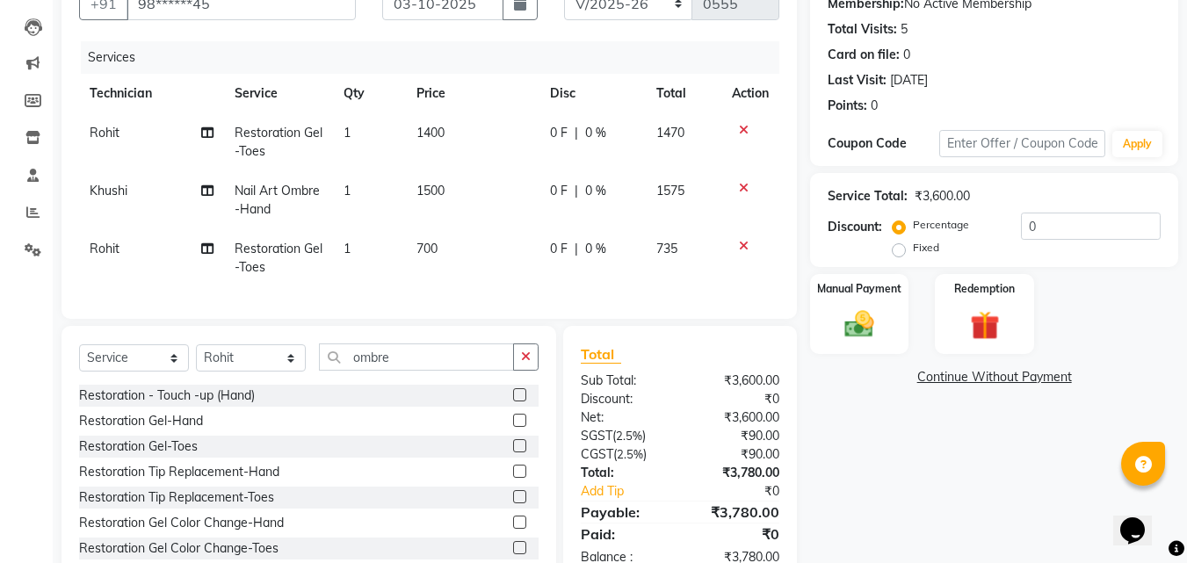
scroll to position [238, 0]
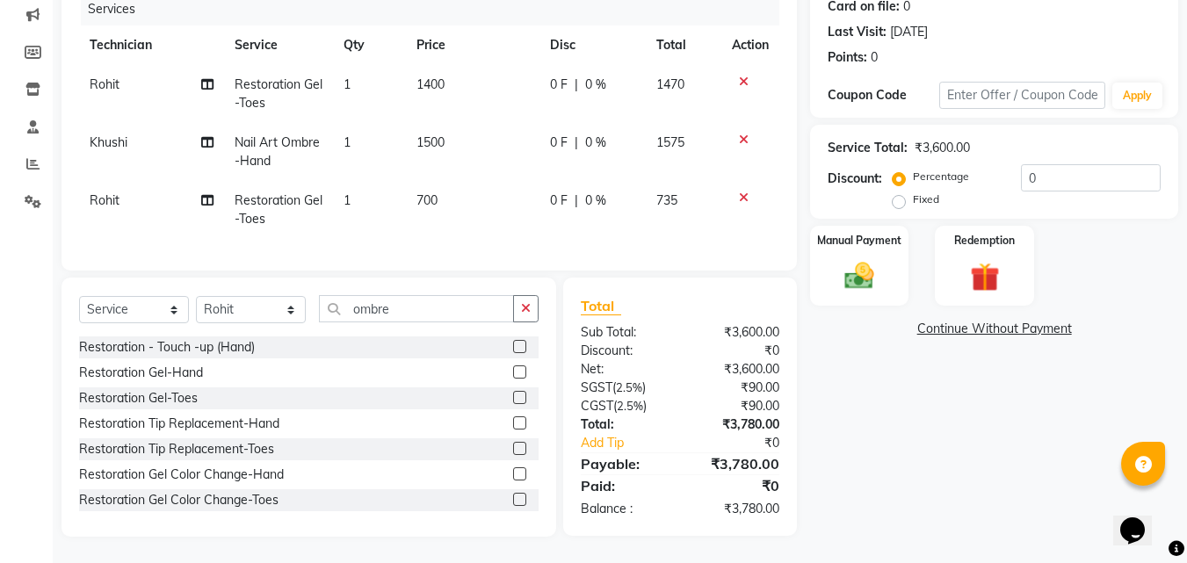
click at [428, 134] on span "1500" at bounding box center [430, 142] width 28 height 16
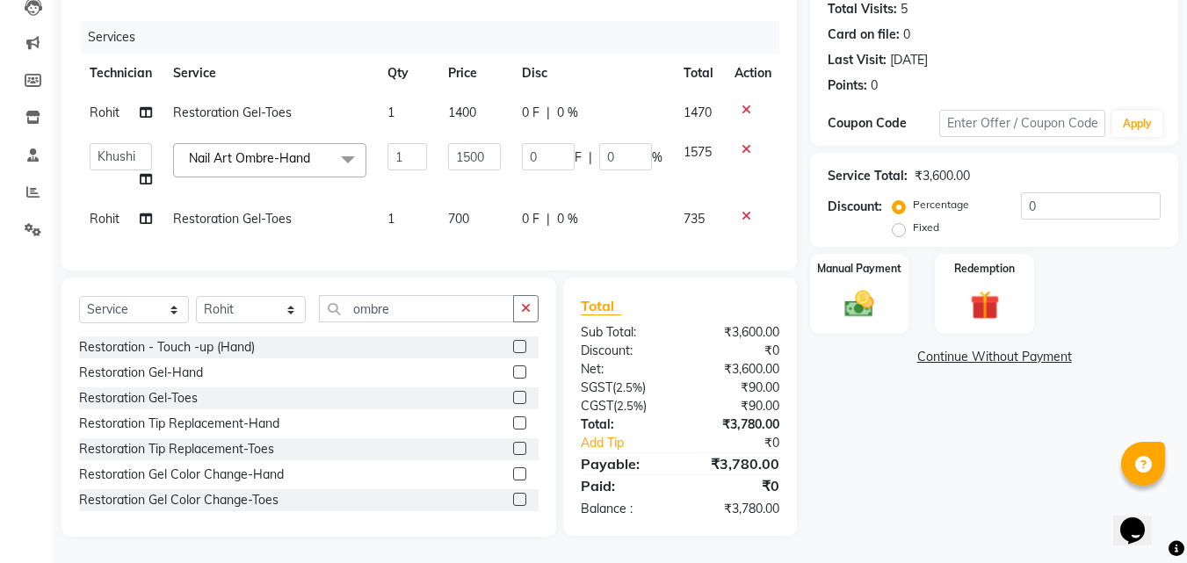
scroll to position [210, 0]
click at [481, 143] on input "1500" at bounding box center [474, 156] width 53 height 27
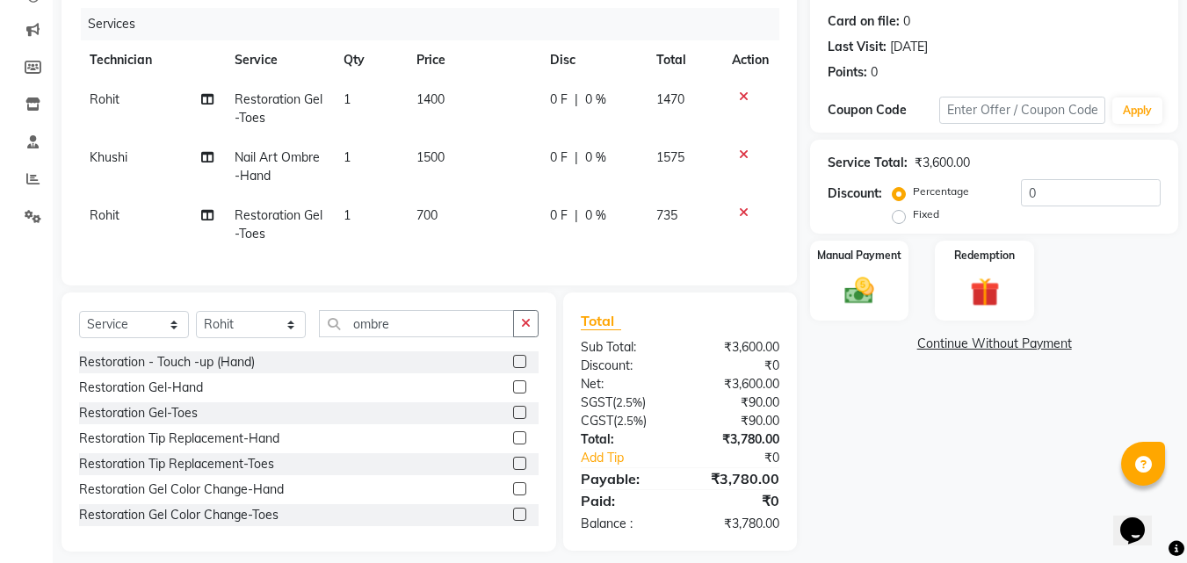
click at [464, 201] on td "700" at bounding box center [473, 225] width 134 height 58
select select "79603"
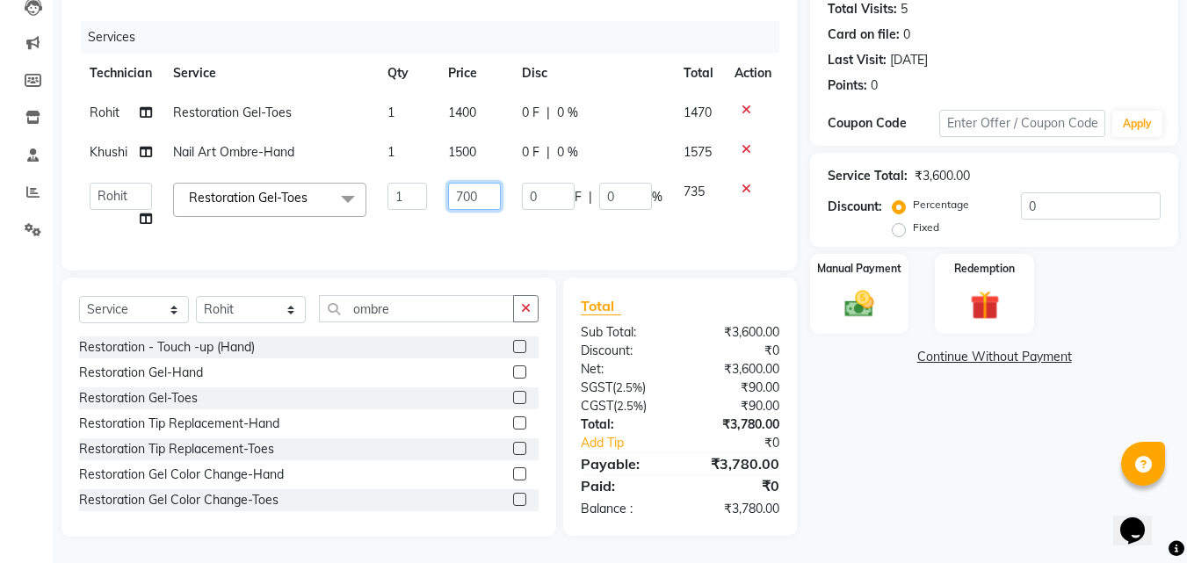
click at [480, 183] on input "700" at bounding box center [474, 196] width 53 height 27
type input "7"
type input "500"
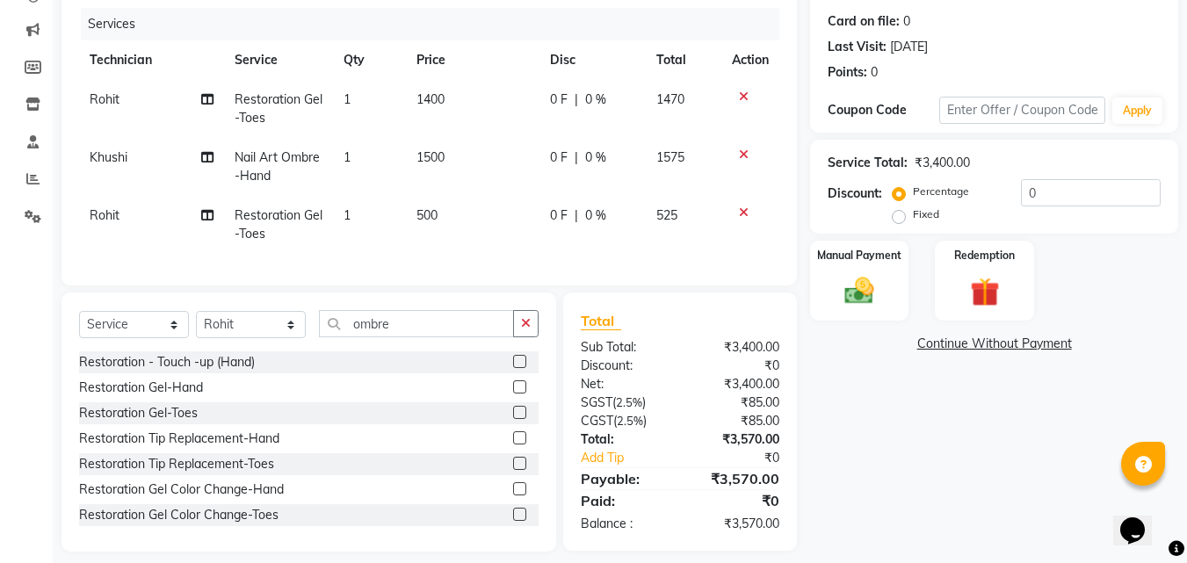
click at [1084, 286] on div "Manual Payment Redemption" at bounding box center [994, 281] width 394 height 80
click at [1045, 188] on input "0" at bounding box center [1091, 192] width 140 height 27
type input "5"
click at [1003, 411] on div "Name: [PERSON_NAME] Membership: No Active Membership Total Visits: 5 Card on fi…" at bounding box center [1000, 237] width 381 height 630
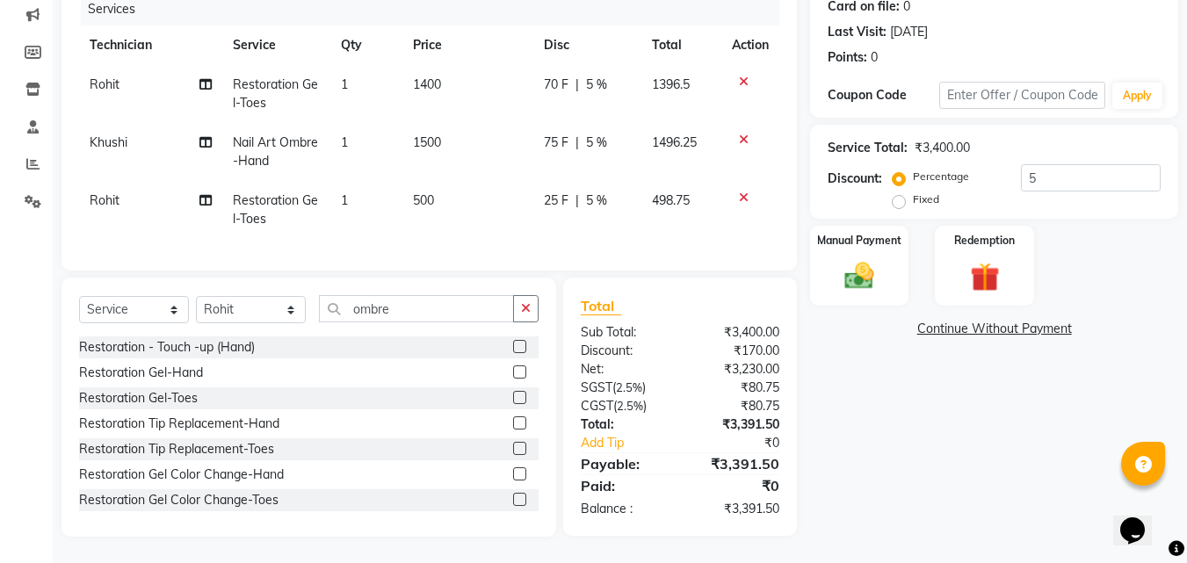
scroll to position [238, 0]
click at [869, 266] on img at bounding box center [859, 275] width 49 height 35
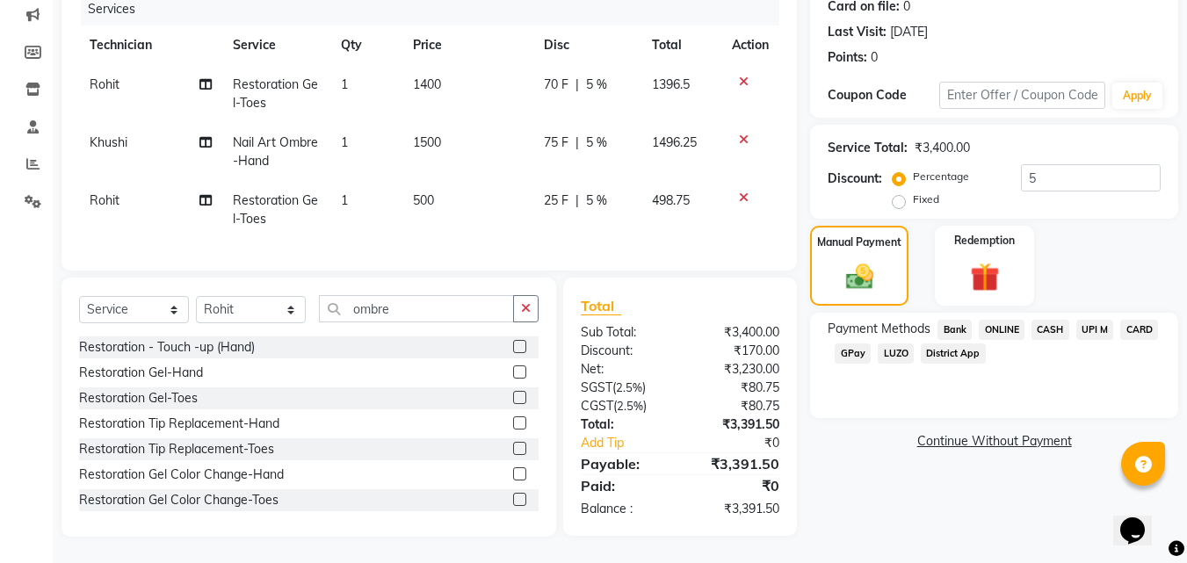
click at [1037, 320] on span "CASH" at bounding box center [1050, 330] width 38 height 20
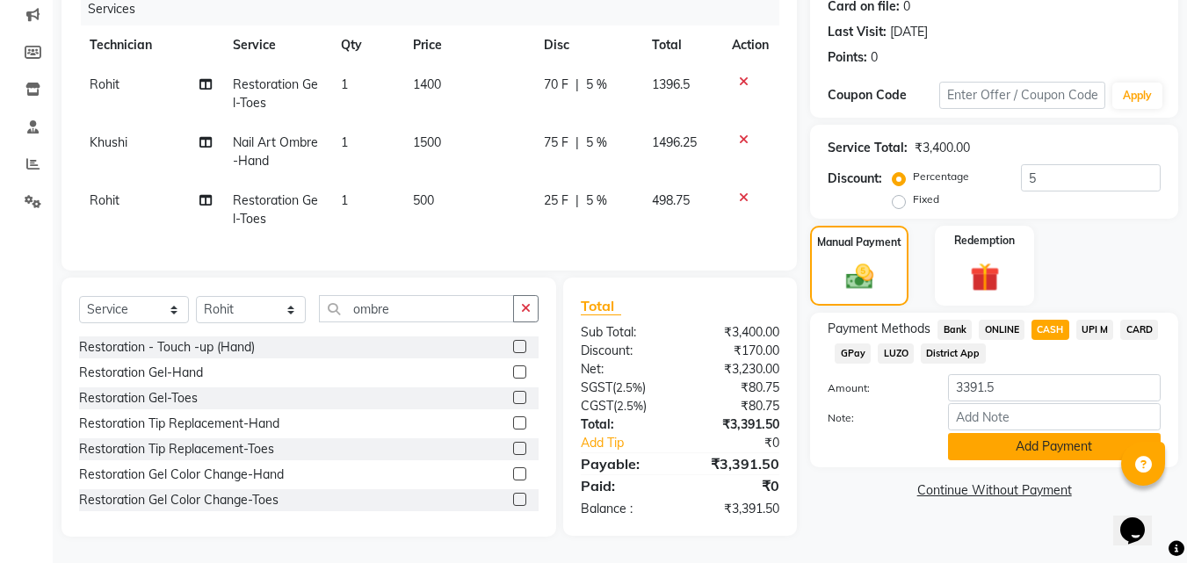
click at [1016, 433] on button "Add Payment" at bounding box center [1054, 446] width 213 height 27
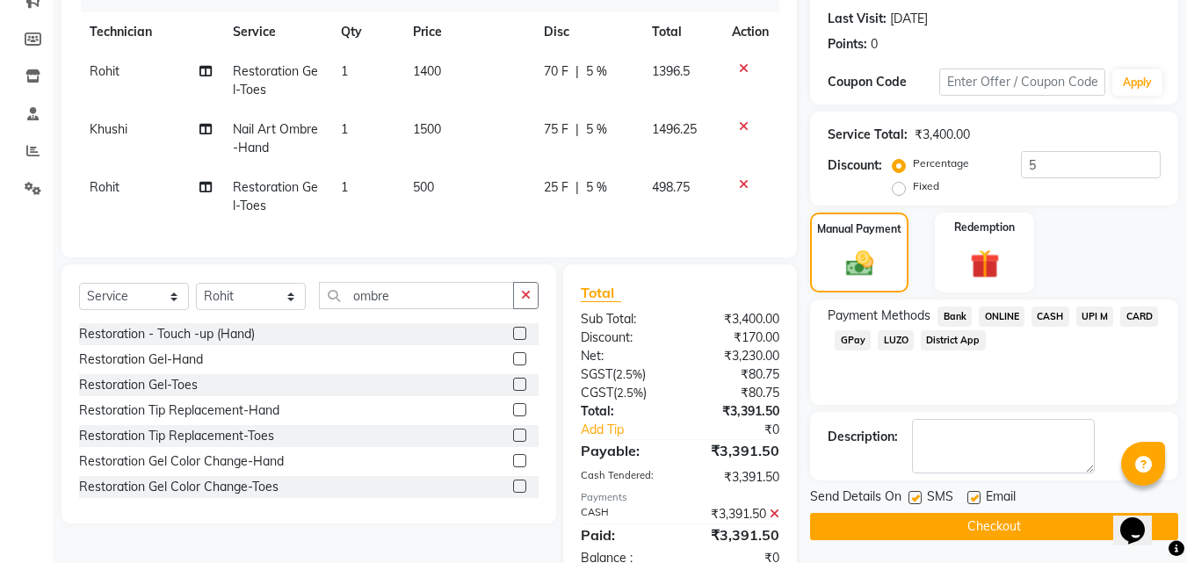
click at [1066, 528] on button "Checkout" at bounding box center [994, 526] width 368 height 27
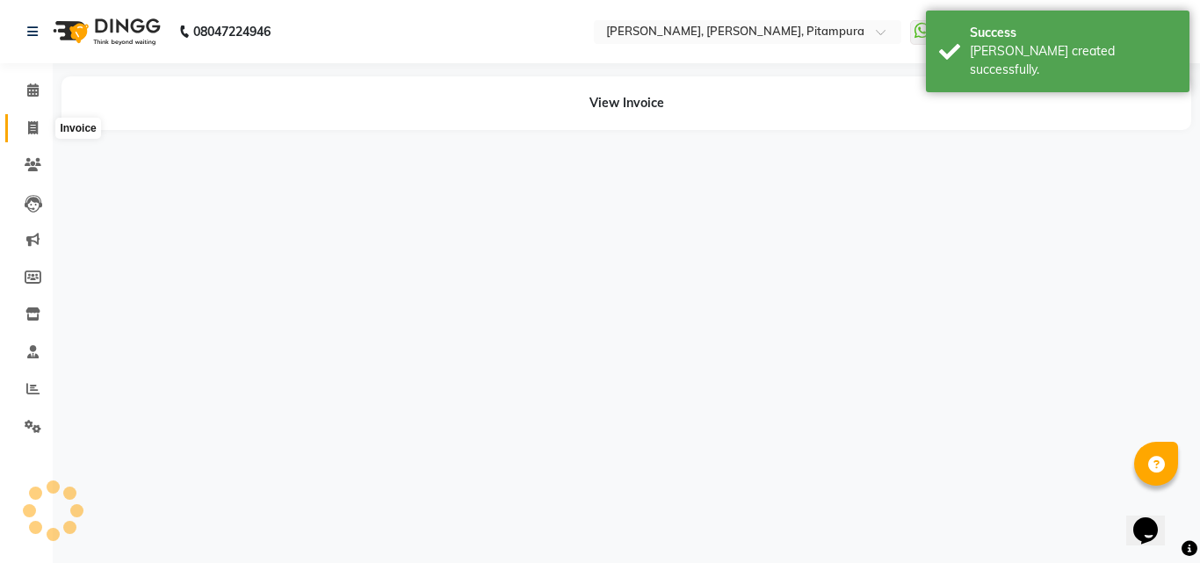
click at [34, 132] on icon at bounding box center [33, 127] width 10 height 13
select select "service"
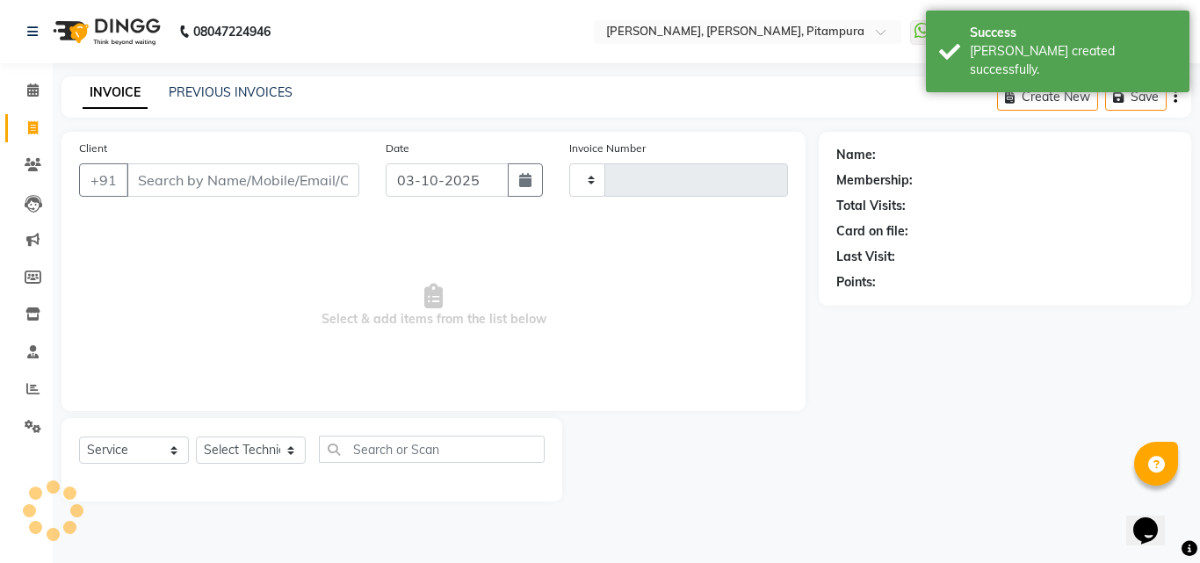
type input "0556"
select select "4953"
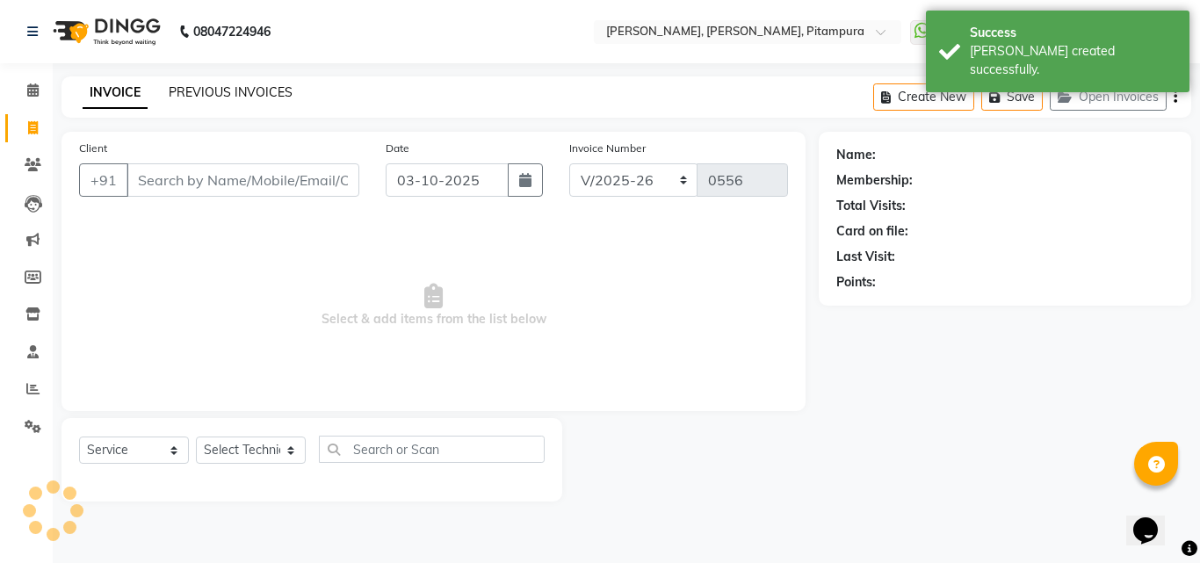
click at [200, 99] on link "PREVIOUS INVOICES" at bounding box center [231, 92] width 124 height 16
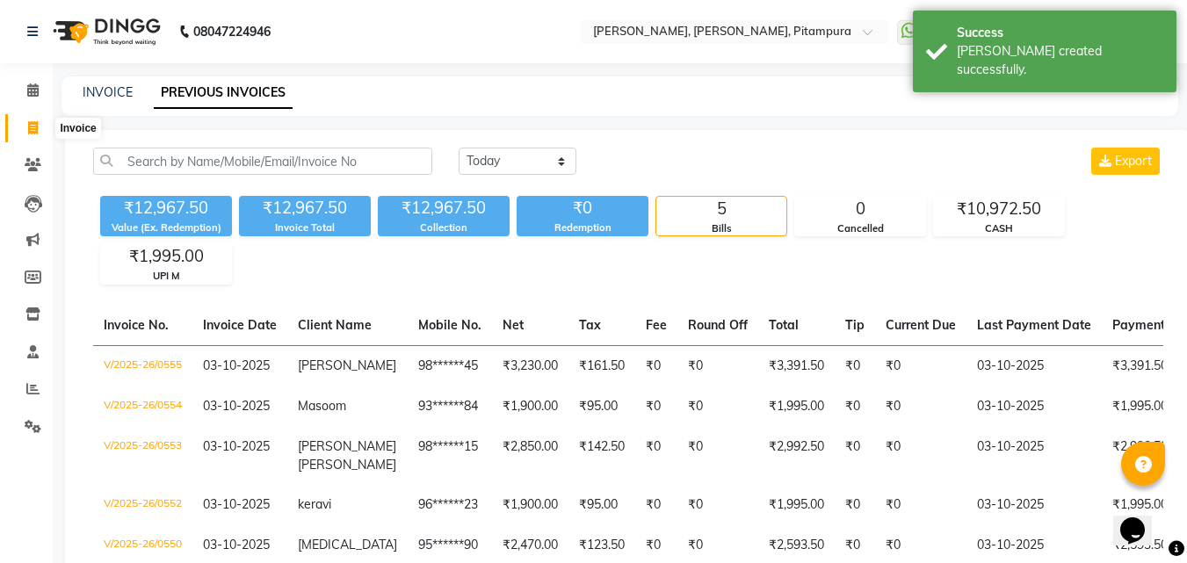
click at [32, 130] on icon at bounding box center [33, 127] width 10 height 13
select select "service"
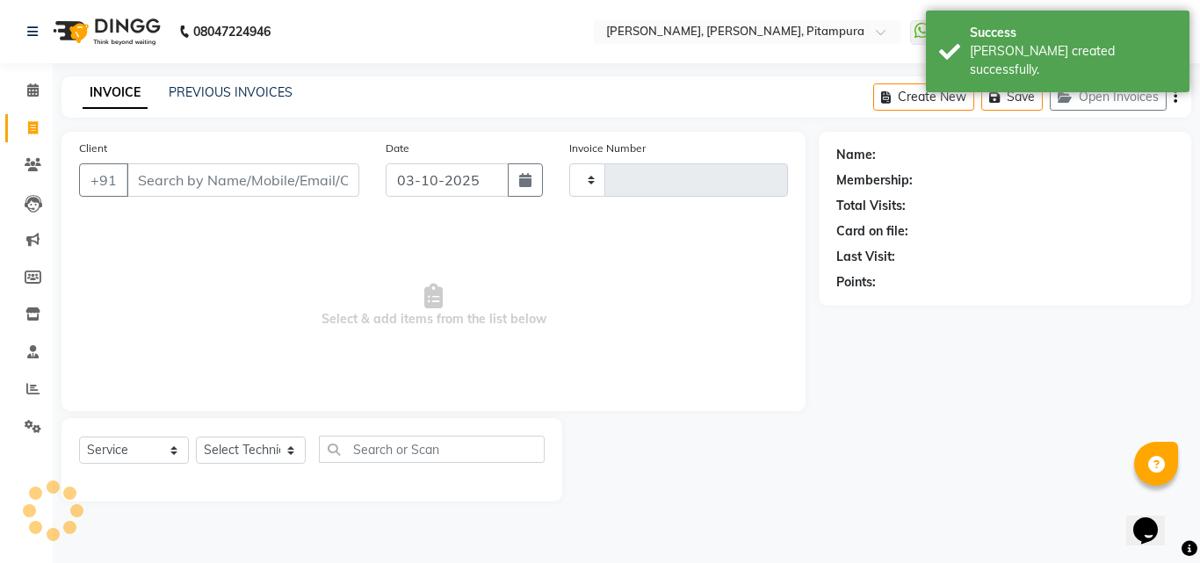
type input "0556"
select select "4953"
